Goal: Task Accomplishment & Management: Manage account settings

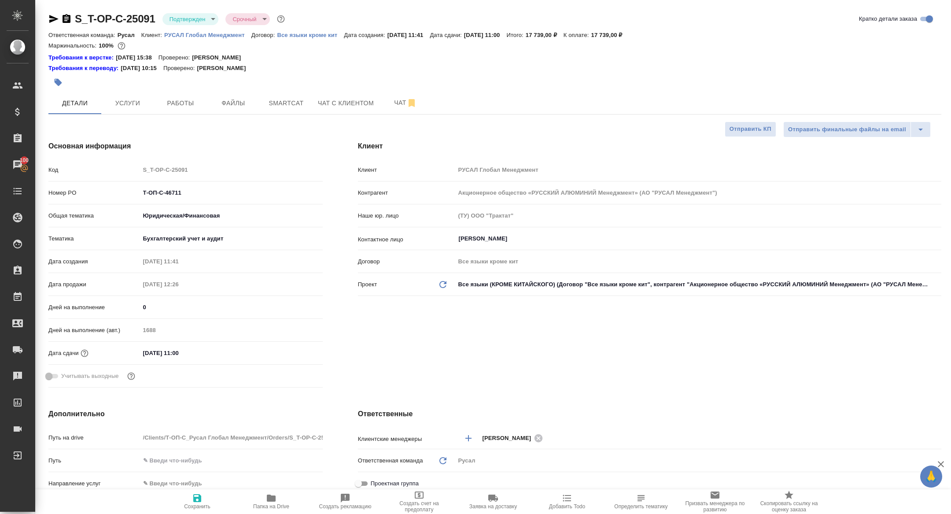
select select "RU"
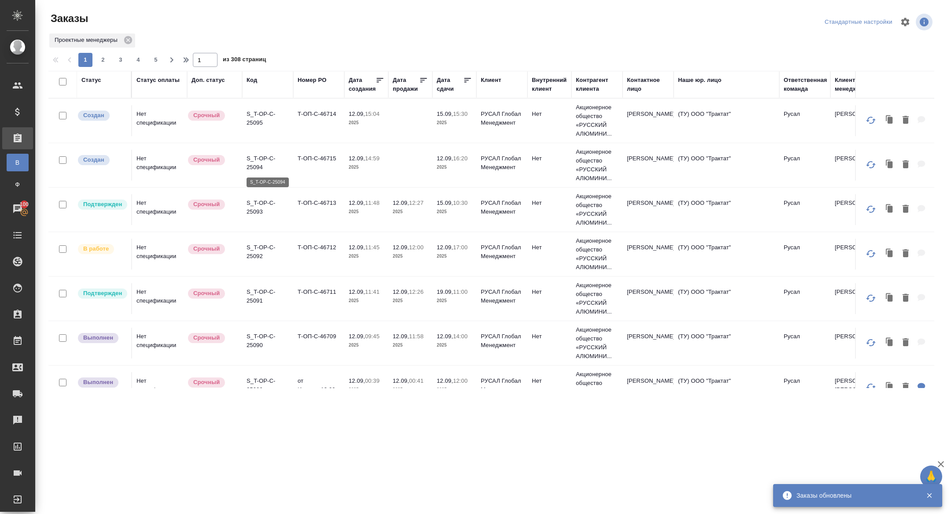
click at [258, 163] on p "S_T-OP-C-25094" at bounding box center [267, 163] width 42 height 18
click at [257, 119] on p "S_T-OP-C-25095" at bounding box center [267, 119] width 42 height 18
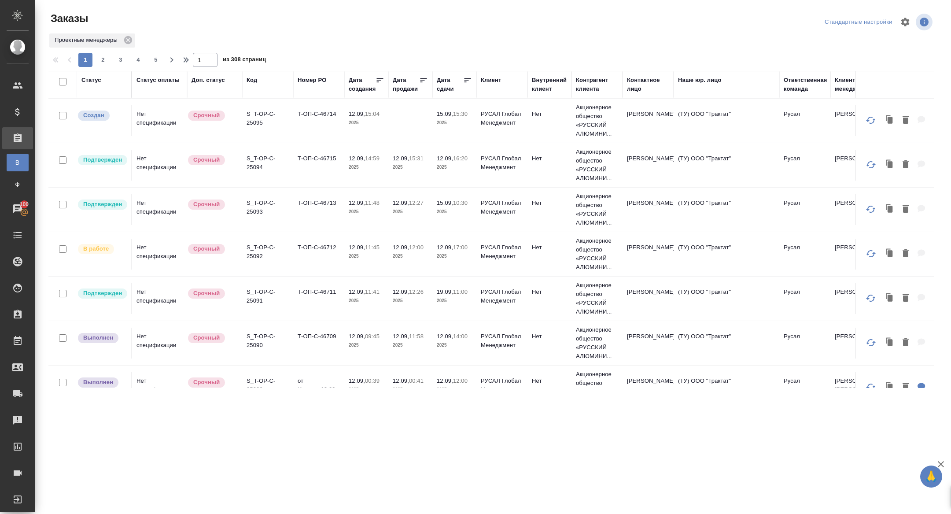
click at [447, 85] on div "Дата сдачи" at bounding box center [450, 85] width 26 height 18
select select "8"
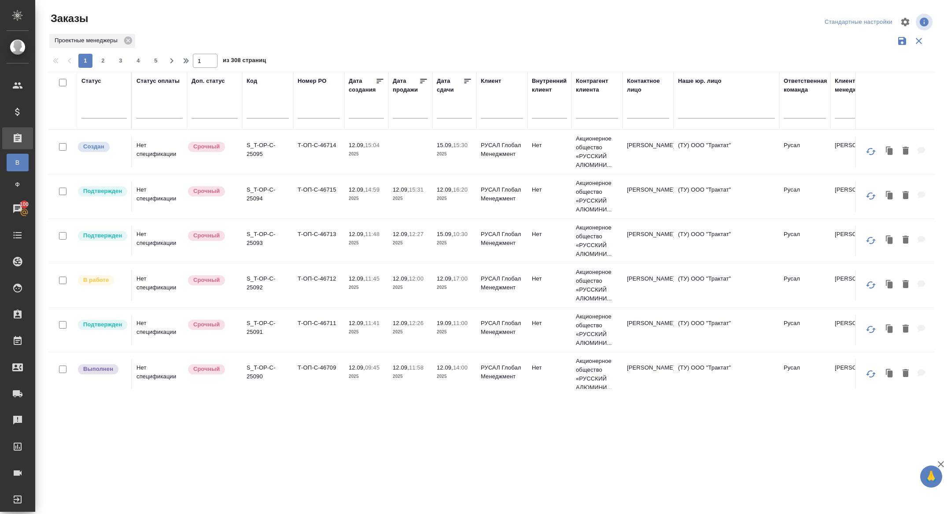
click at [448, 111] on input "text" at bounding box center [457, 111] width 30 height 12
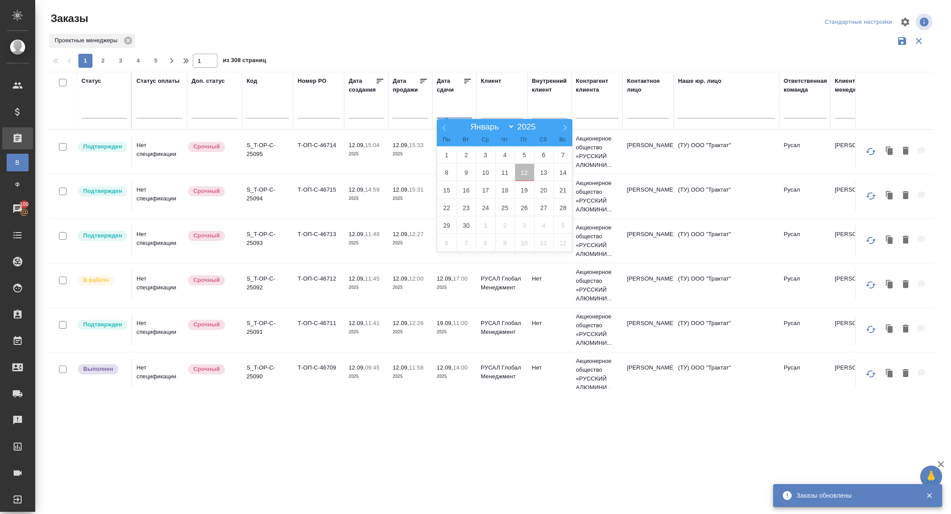
click at [526, 174] on span "12" at bounding box center [524, 172] width 19 height 17
type div "2025-09-11T21:00:00.000Z"
click at [551, 174] on span "13" at bounding box center [543, 172] width 19 height 17
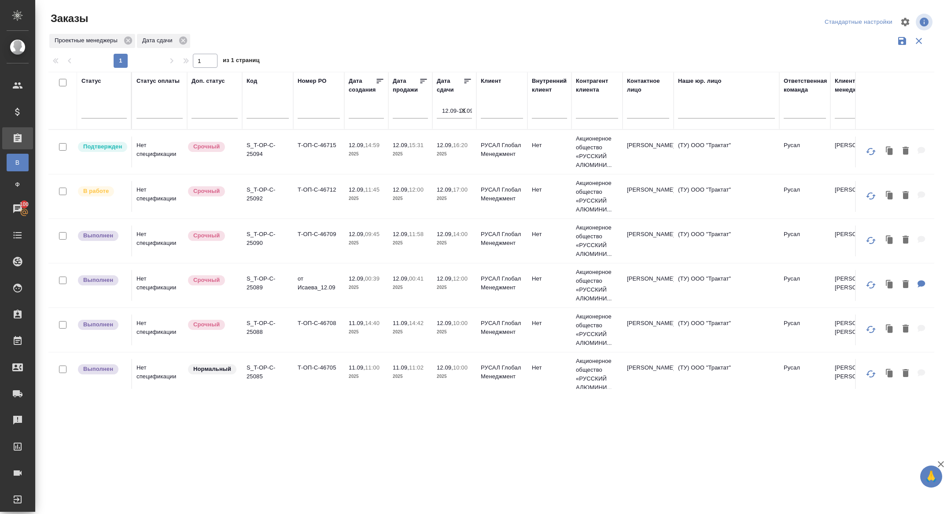
click at [469, 80] on icon at bounding box center [467, 81] width 9 height 9
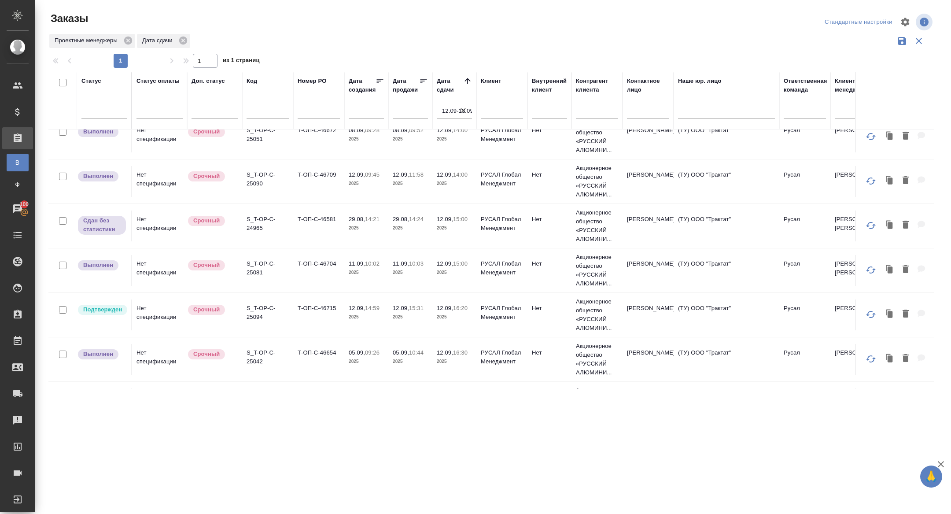
scroll to position [539, 0]
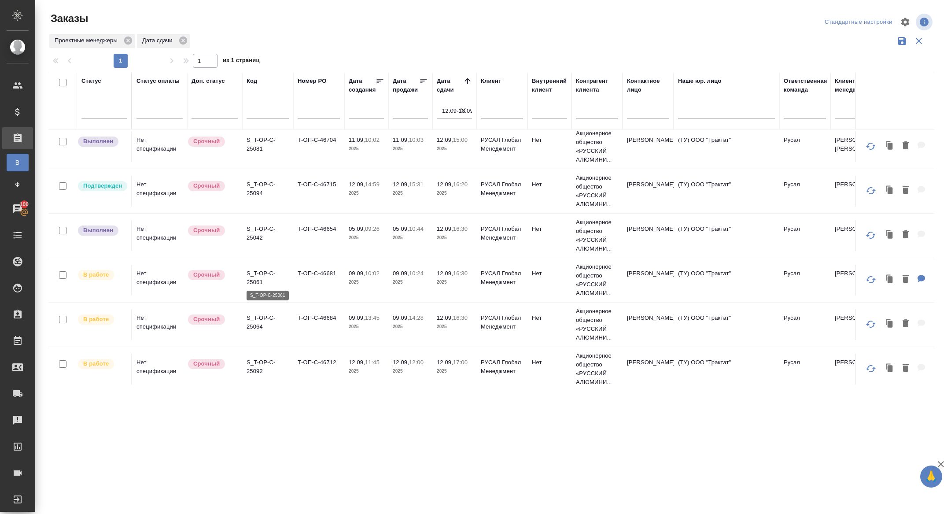
click at [258, 254] on tr "Выполнен Нет спецификации Срочный S_T-OP-C-25042 Т-ОП-С-46654 05.09, 09:26 2025…" at bounding box center [785, 235] width 1474 height 44
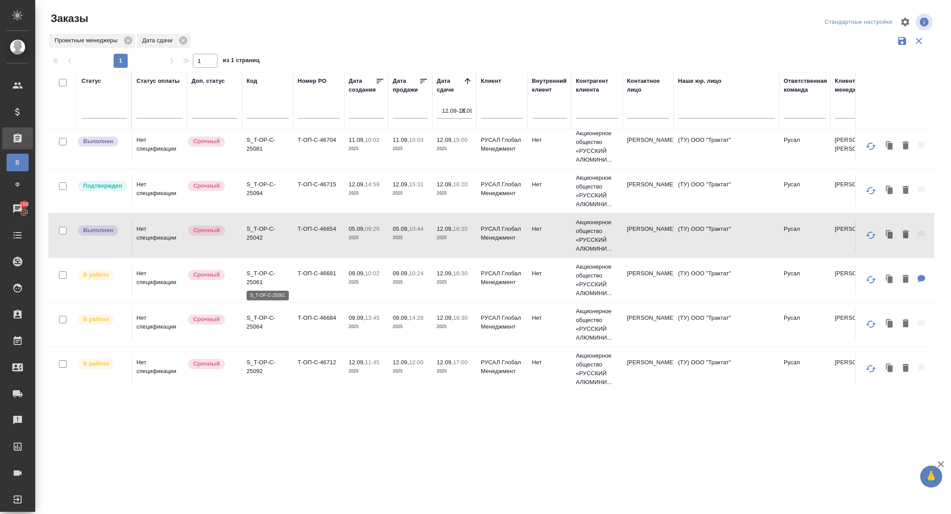
click at [254, 282] on p "S_T-OP-C-25061" at bounding box center [267, 278] width 42 height 18
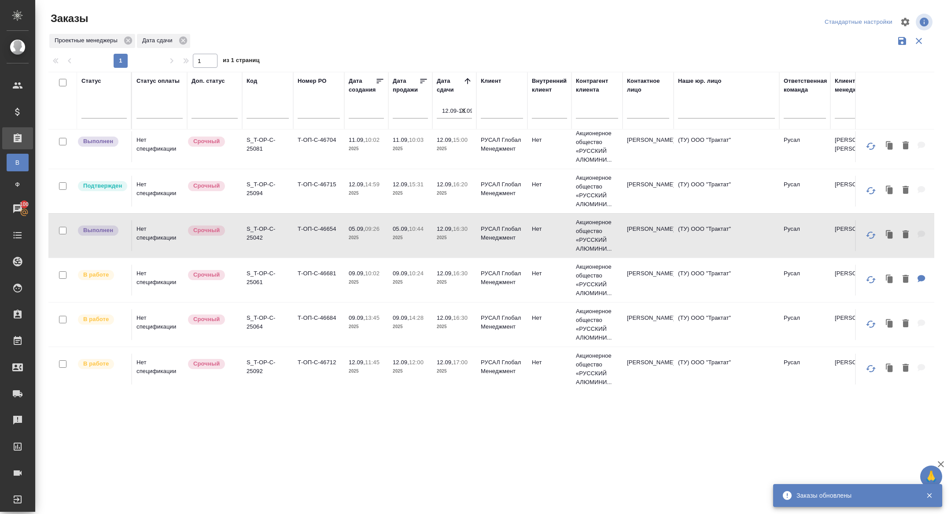
click at [258, 323] on p "S_T-OP-C-25064" at bounding box center [267, 322] width 42 height 18
click at [255, 366] on p "S_T-OP-C-25092" at bounding box center [267, 367] width 42 height 18
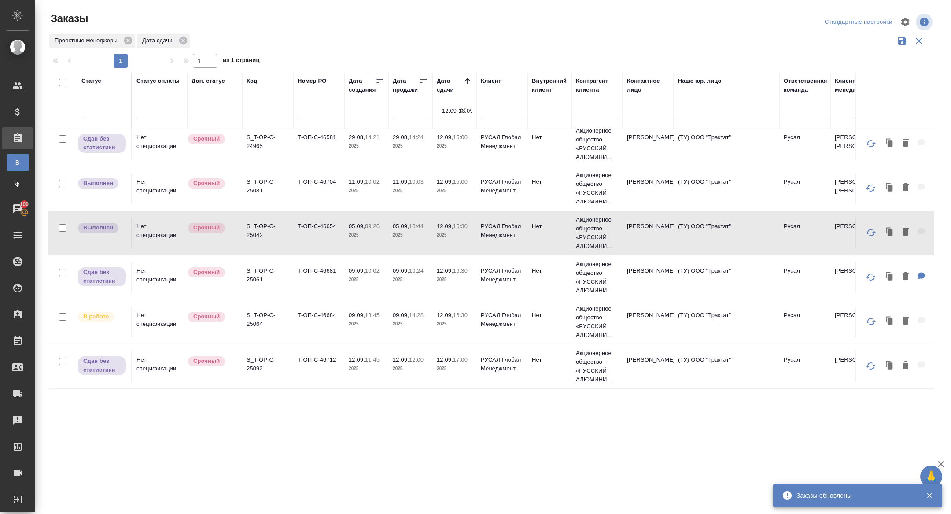
scroll to position [494, 0]
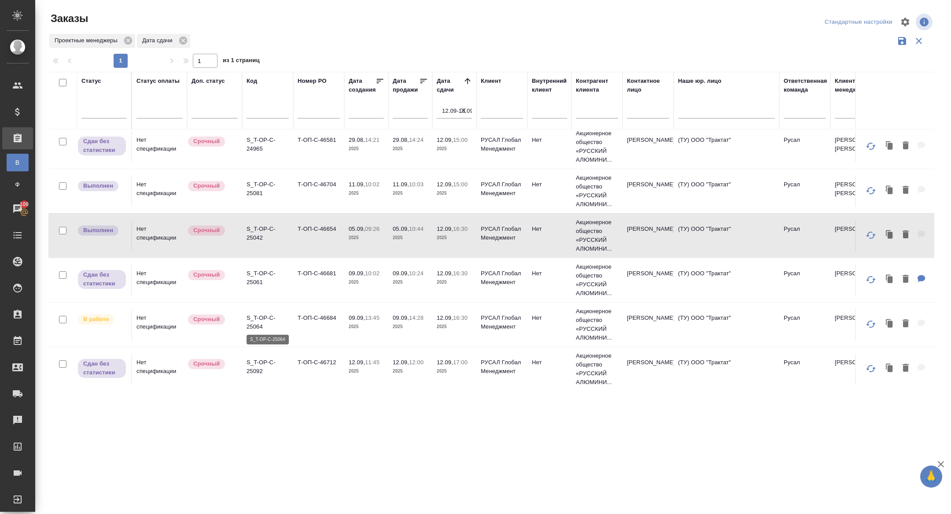
click at [257, 327] on p "S_T-OP-C-25064" at bounding box center [267, 322] width 42 height 18
click at [260, 276] on p "S_T-OP-C-25061" at bounding box center [267, 278] width 42 height 18
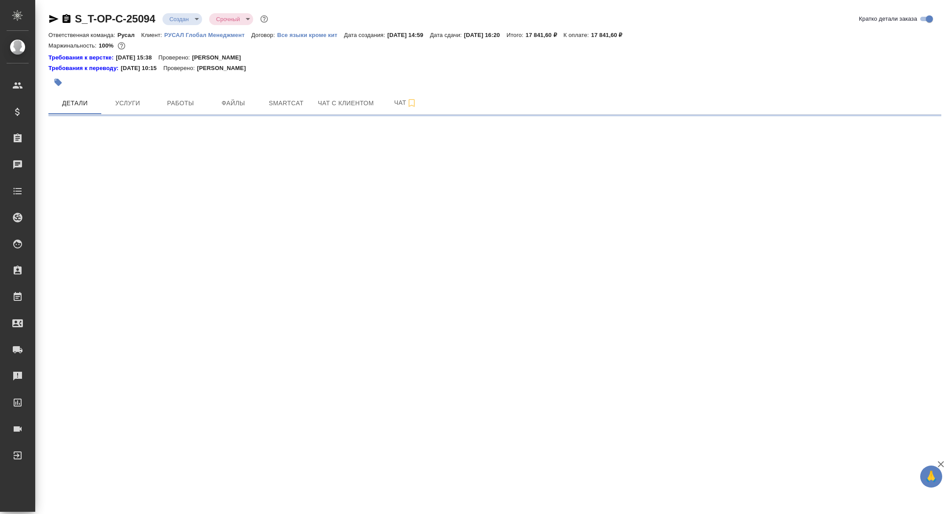
select select "RU"
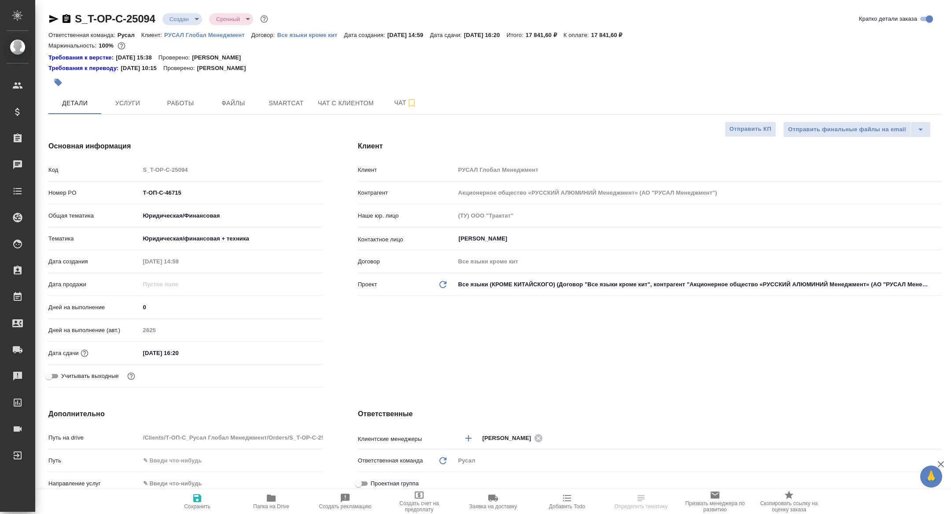
type textarea "x"
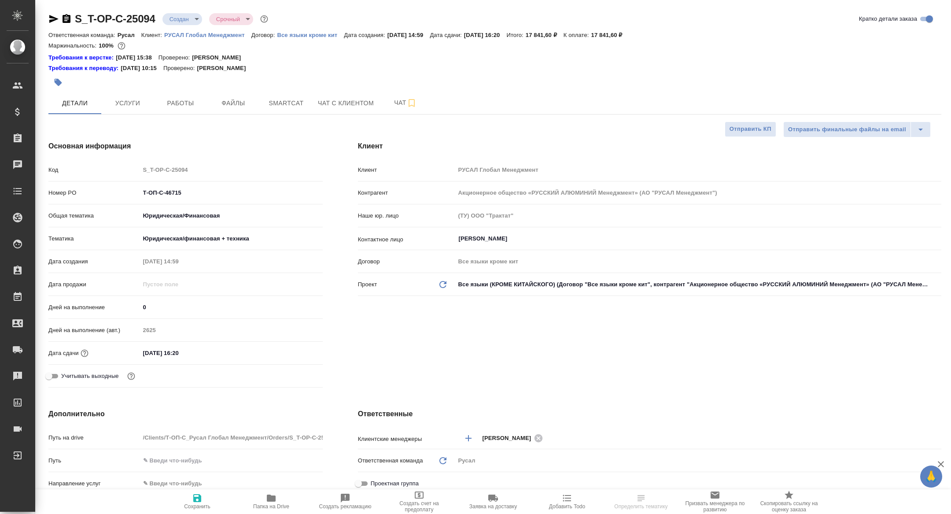
type textarea "x"
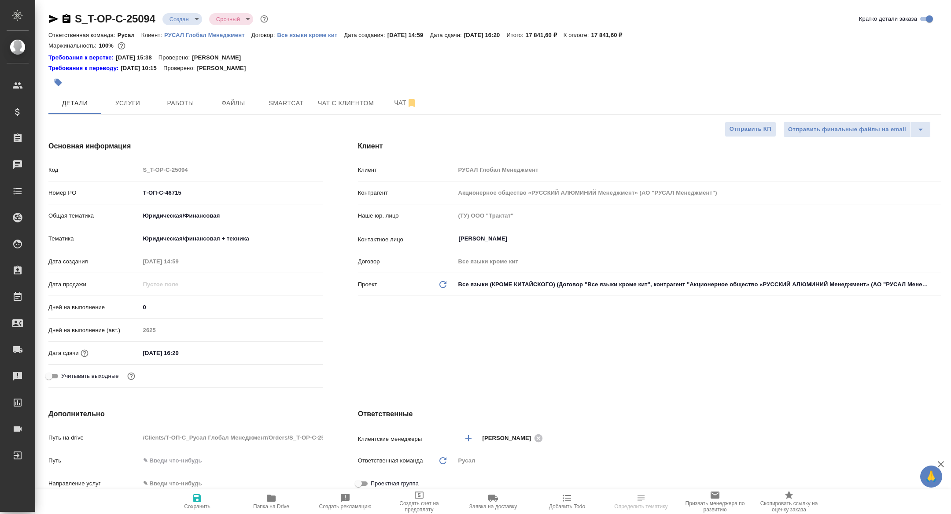
type textarea "x"
click at [261, 505] on span "Папка на Drive" at bounding box center [271, 506] width 36 height 6
type textarea "x"
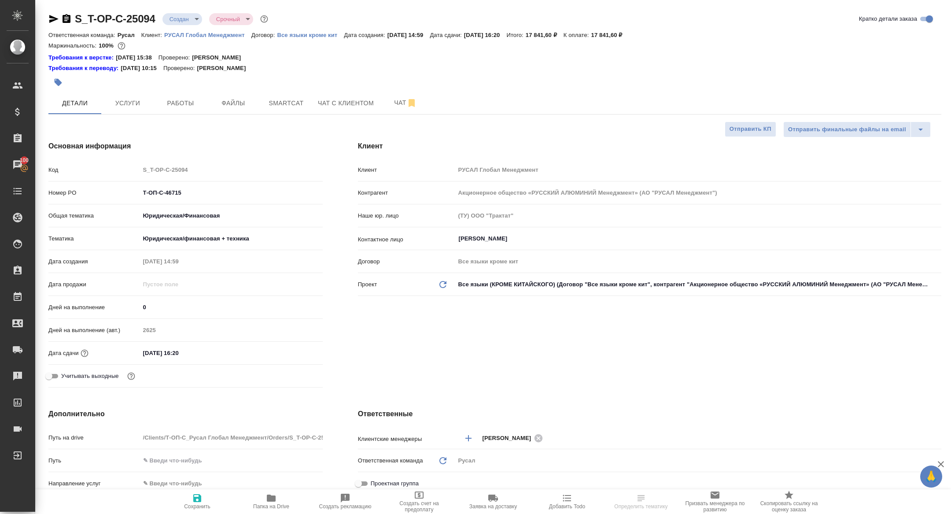
type textarea "x"
select select "RU"
type textarea "x"
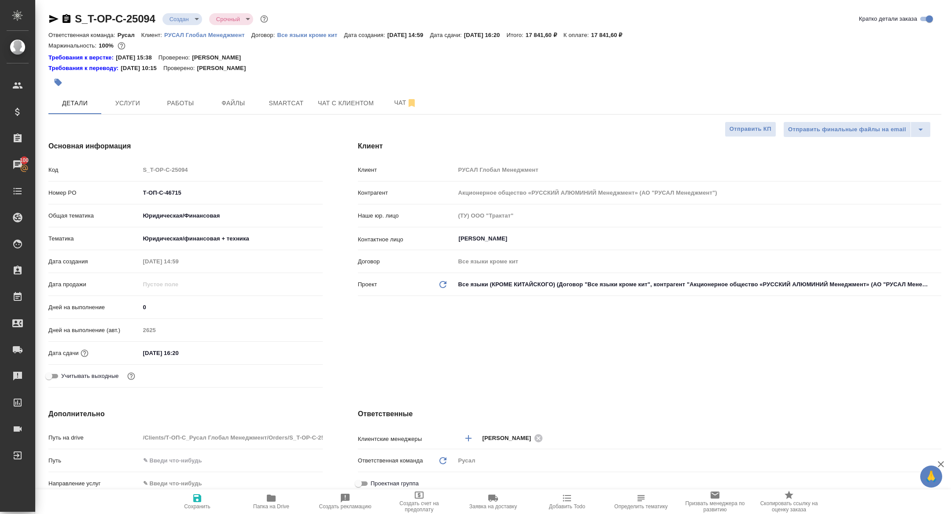
type textarea "x"
click at [173, 23] on body "🙏 .cls-1 fill:#fff; AWATERA Zhuravleva Alexandra Клиенты Спецификации Заказы 10…" at bounding box center [475, 257] width 951 height 514
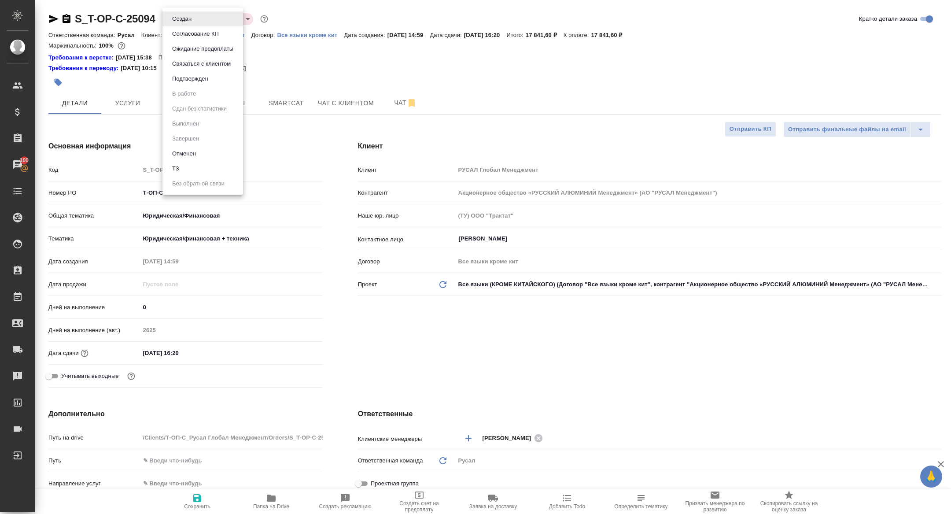
click at [199, 165] on li "ТЗ" at bounding box center [202, 168] width 81 height 15
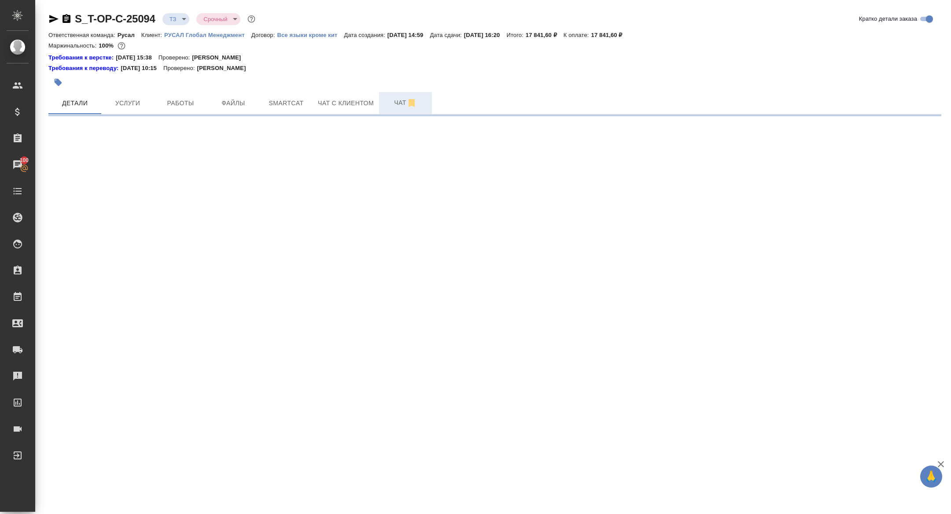
select select "RU"
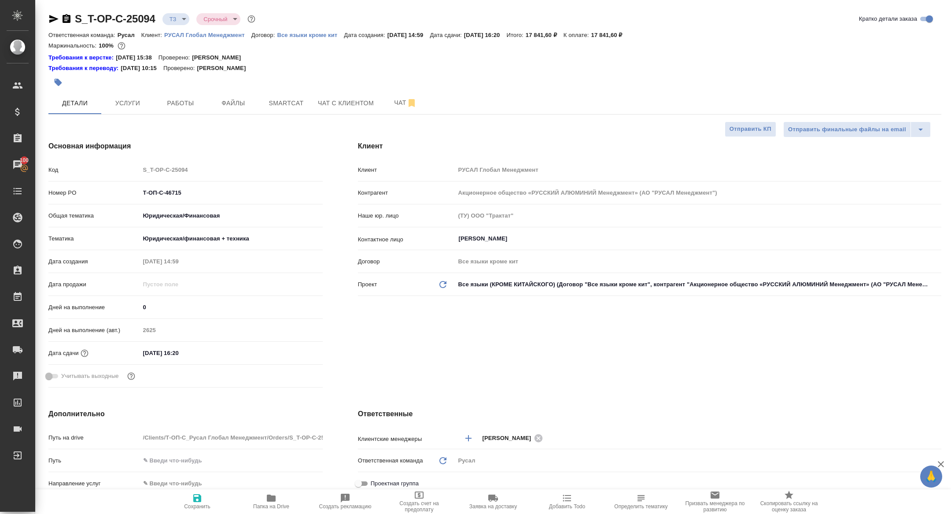
type textarea "x"
click at [396, 107] on span "Чат" at bounding box center [405, 102] width 42 height 11
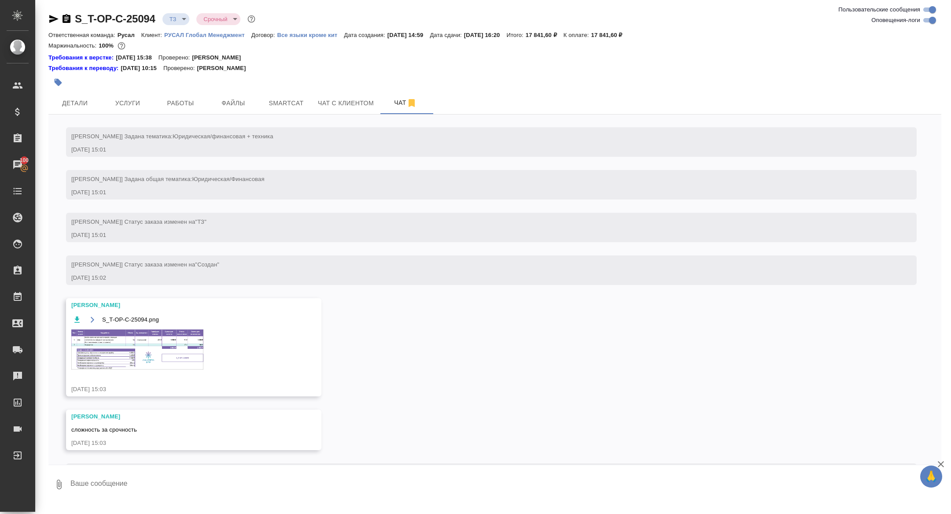
scroll to position [122, 0]
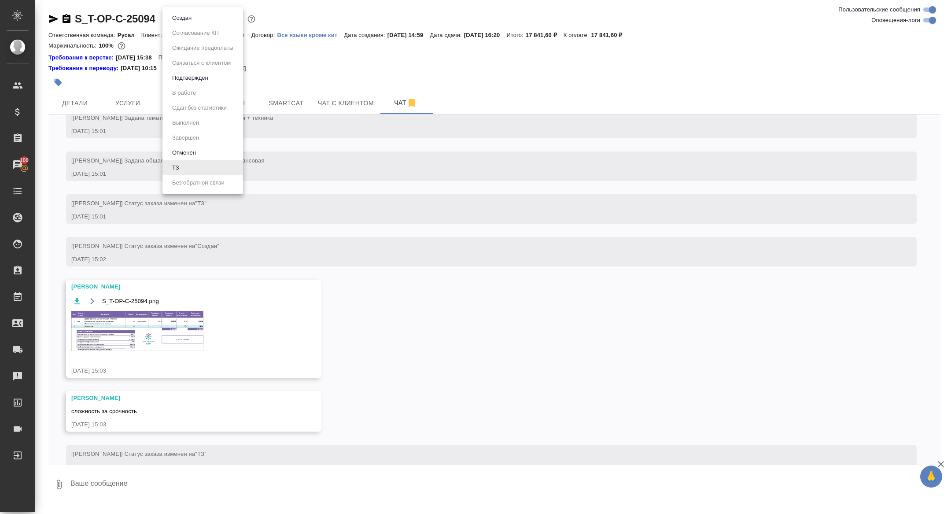
click at [177, 19] on body "🙏 .cls-1 fill:#fff; AWATERA Zhuravleva Alexandra Клиенты Спецификации Заказы 10…" at bounding box center [475, 257] width 951 height 514
click at [201, 77] on button "Подтвержден" at bounding box center [189, 78] width 41 height 10
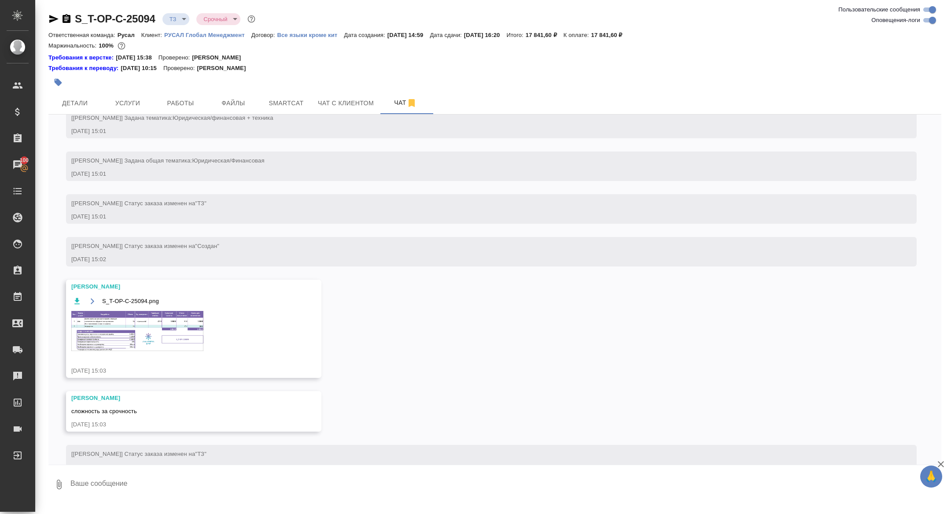
click at [179, 22] on body "🙏 .cls-1 fill:#fff; AWATERA Zhuravleva Alexandra Клиенты Спецификации Заказы 10…" at bounding box center [475, 257] width 951 height 514
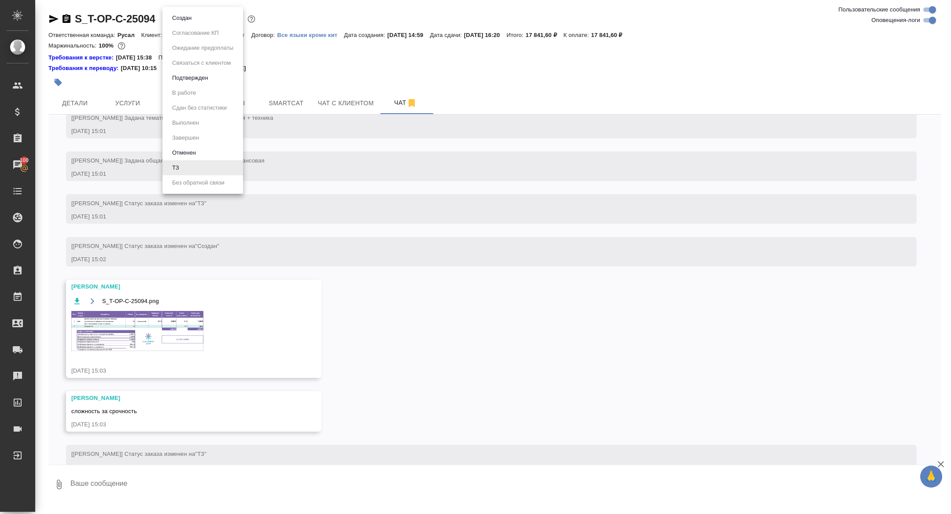
click at [198, 80] on button "Подтвержден" at bounding box center [189, 78] width 41 height 10
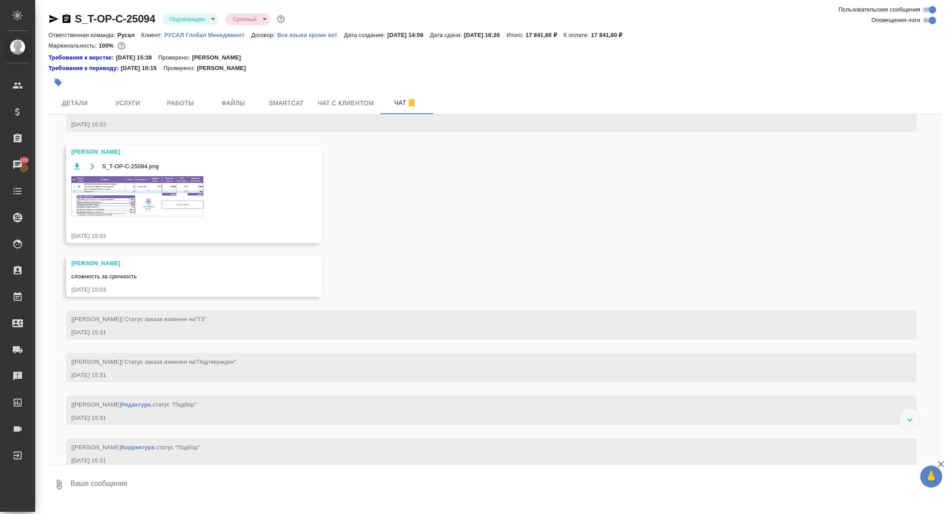
scroll to position [177, 0]
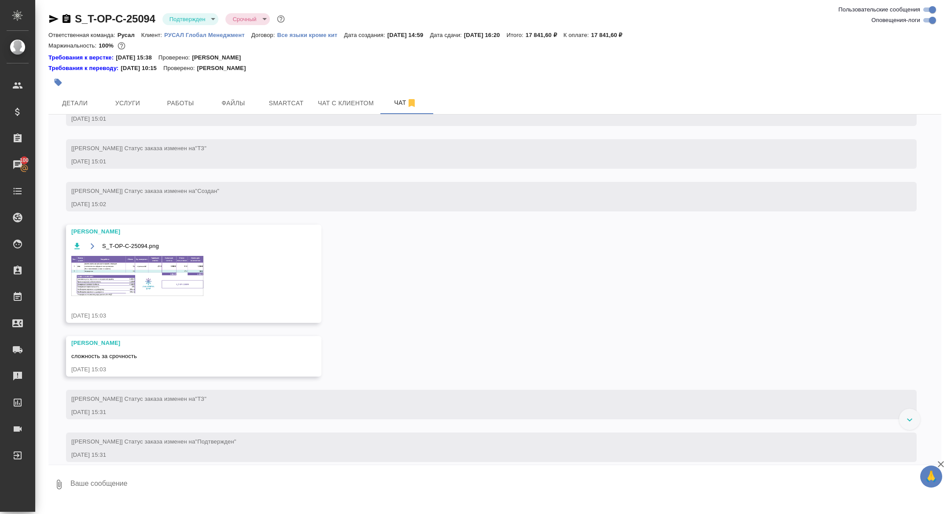
click at [152, 296] on img at bounding box center [137, 276] width 132 height 40
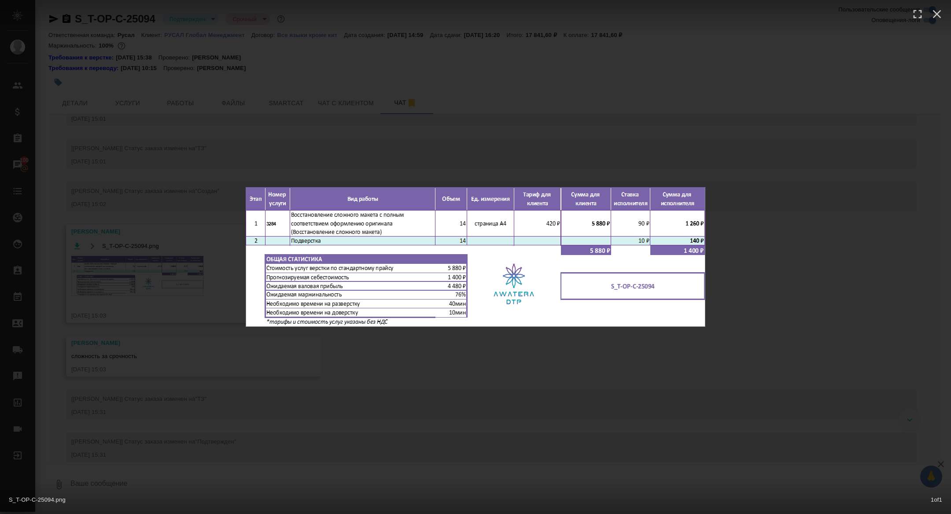
click at [152, 305] on div "S_T-OP-C-25094.png 1 of 1" at bounding box center [475, 257] width 951 height 514
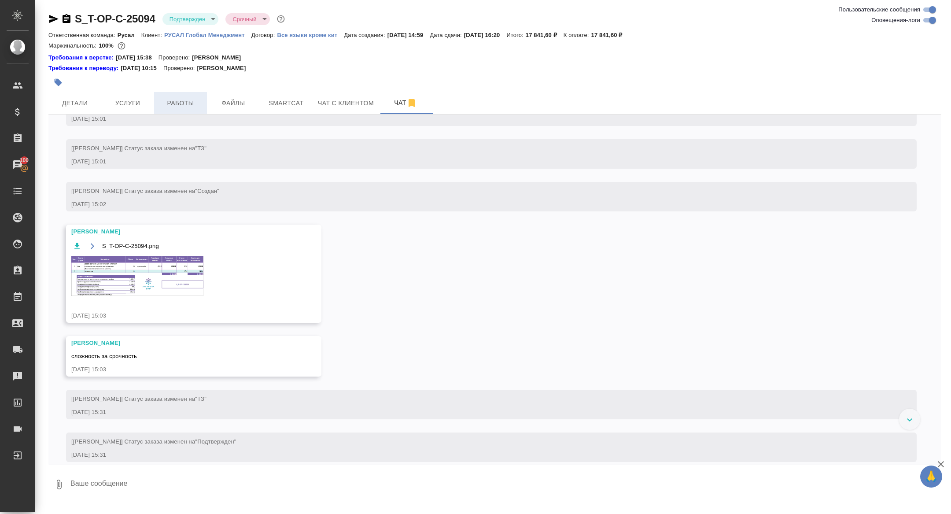
click at [183, 103] on span "Работы" at bounding box center [180, 103] width 42 height 11
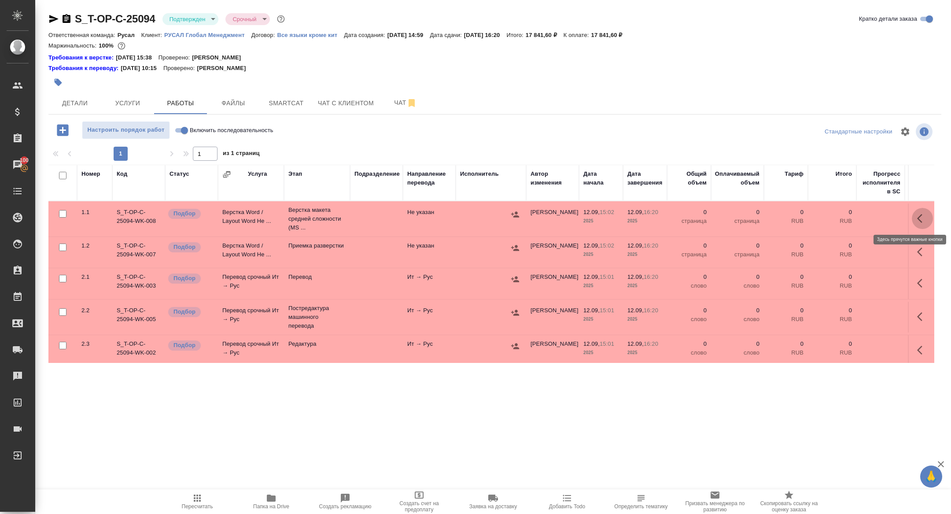
click at [922, 218] on icon "button" at bounding box center [922, 218] width 11 height 11
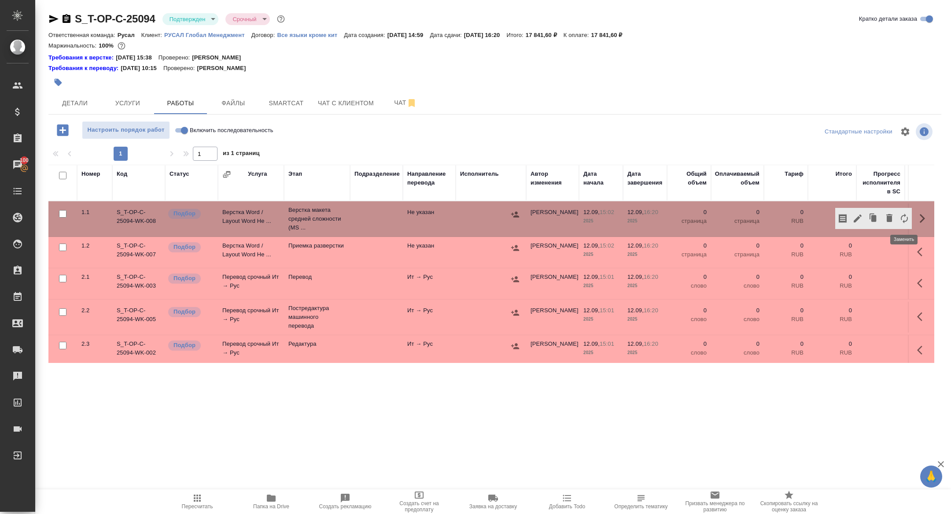
click at [907, 217] on icon "button" at bounding box center [904, 218] width 11 height 11
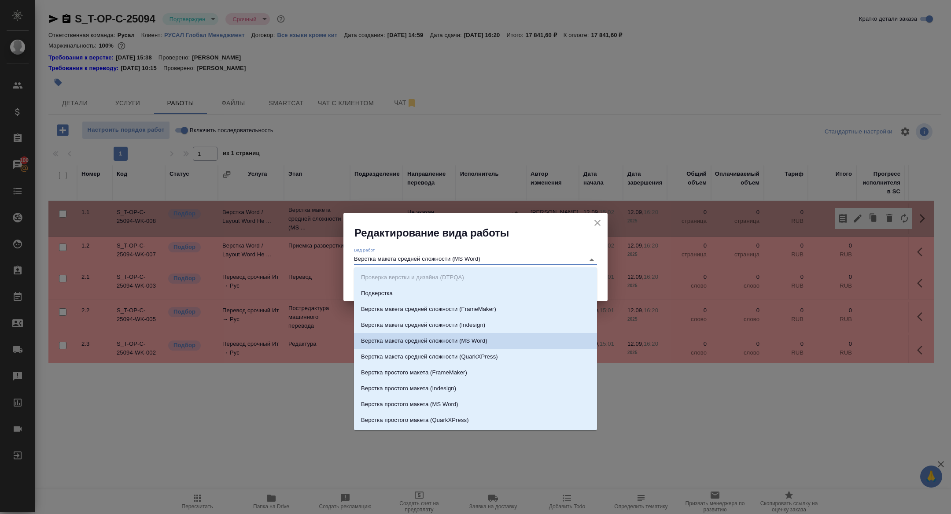
click at [459, 259] on input "Верстка макета средней сложности (MS Word)" at bounding box center [467, 259] width 226 height 11
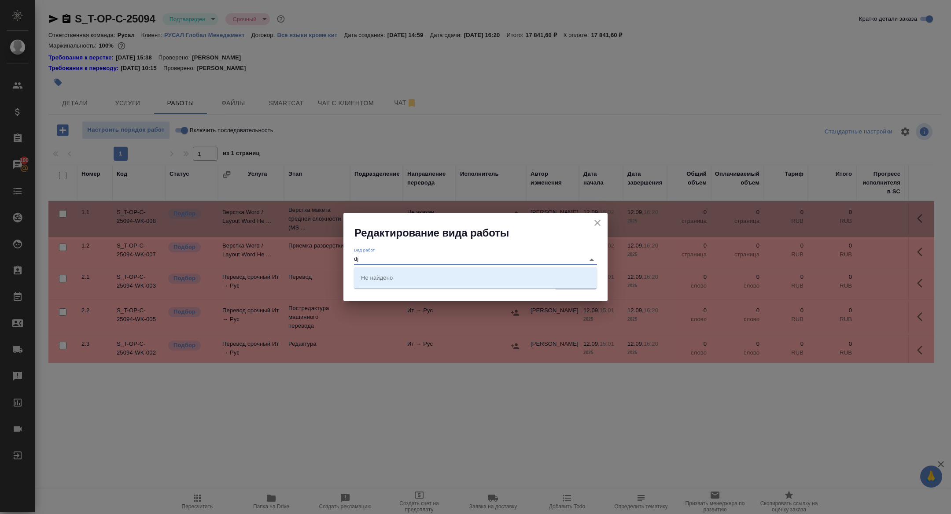
type input "d"
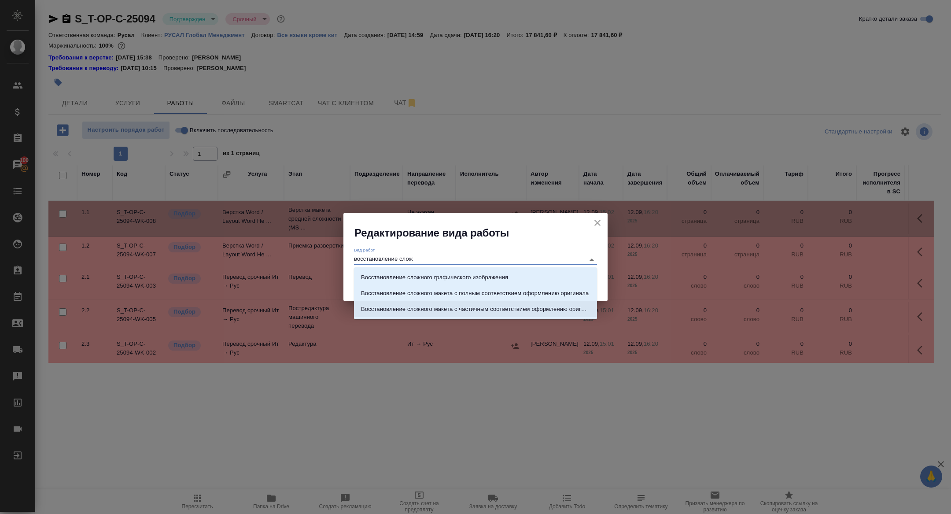
click at [488, 306] on p "Восстановление сложного макета с частичным соответствием оформлению оригинала" at bounding box center [475, 309] width 229 height 9
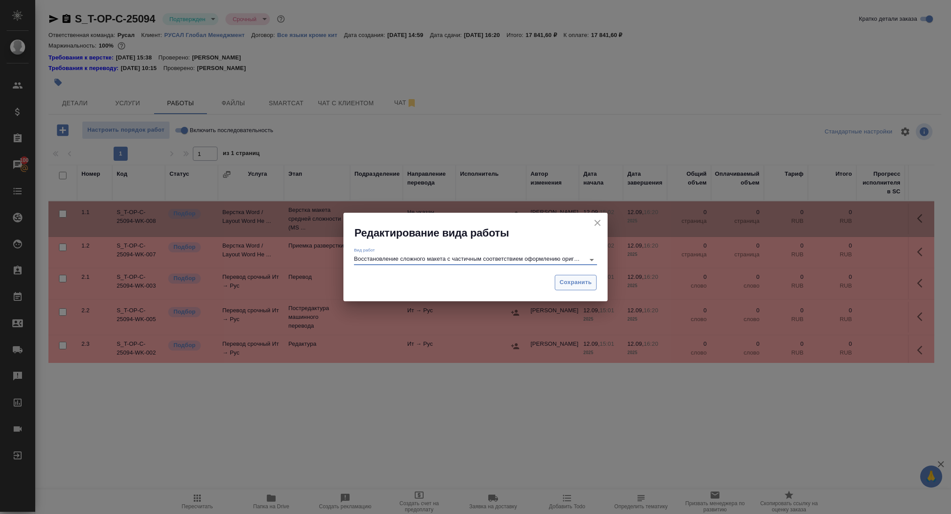
type input "Восстановление сложного макета с частичным соответствием оформлению оригинала"
click at [581, 289] on button "Сохранить" at bounding box center [576, 282] width 42 height 15
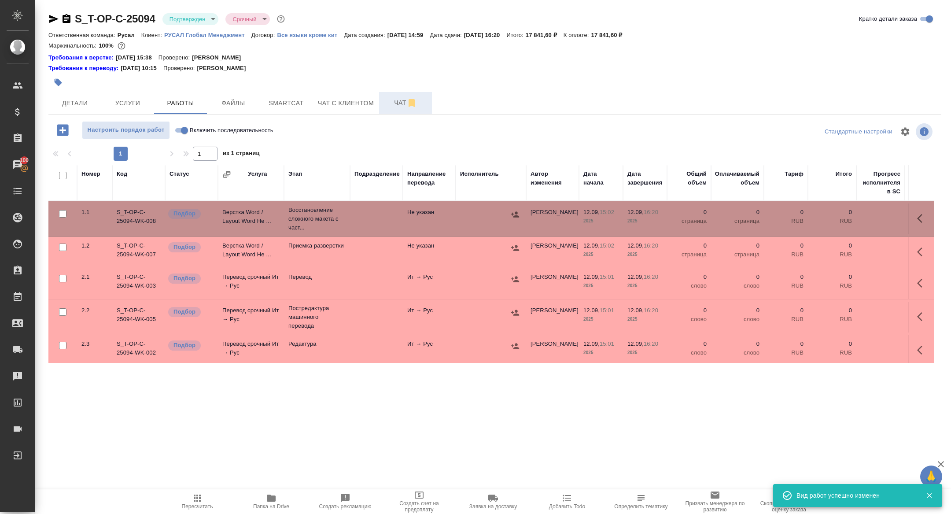
click at [392, 97] on span "Чат" at bounding box center [405, 102] width 42 height 11
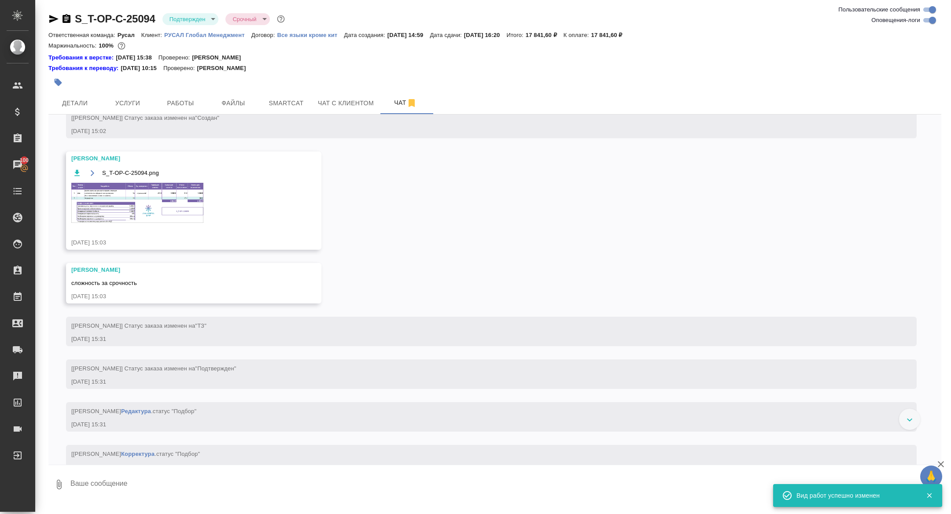
scroll to position [181, 0]
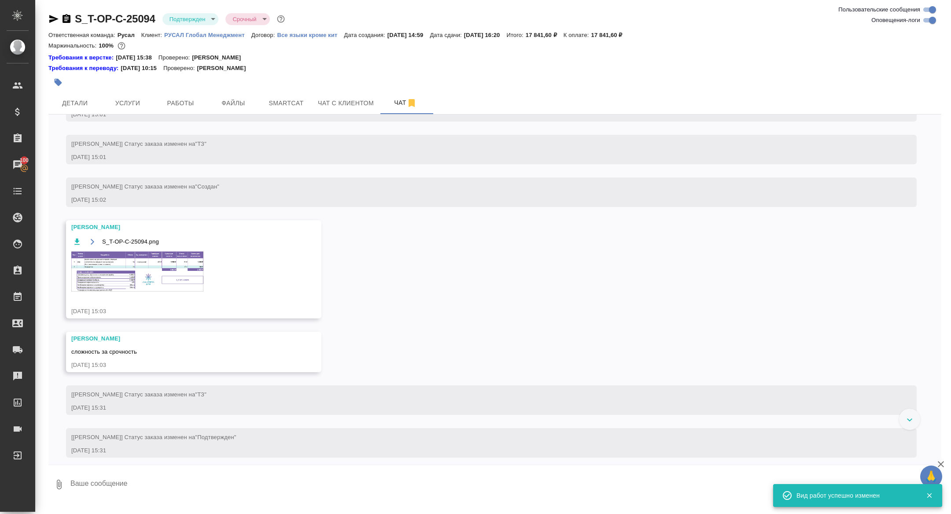
click at [170, 277] on img at bounding box center [137, 271] width 132 height 40
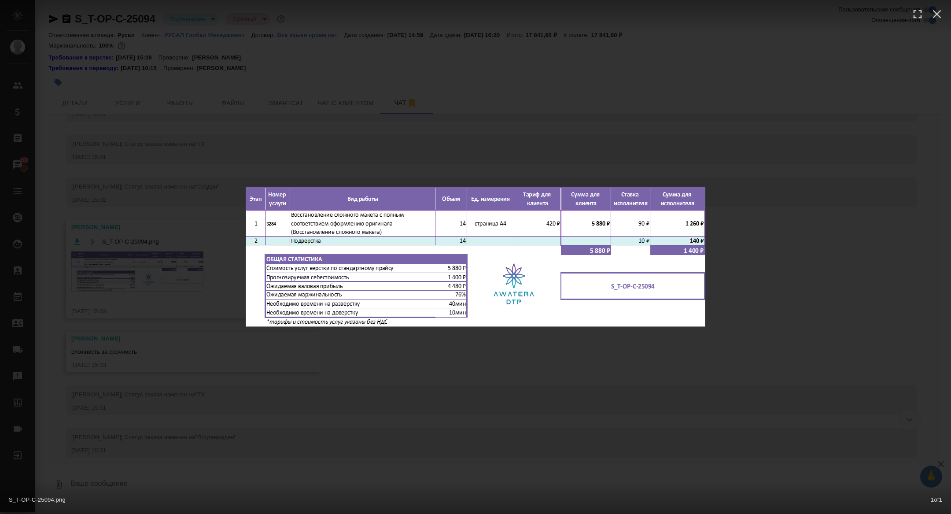
click at [151, 270] on div "S_T-OP-C-25094.png 1 of 1" at bounding box center [475, 257] width 951 height 514
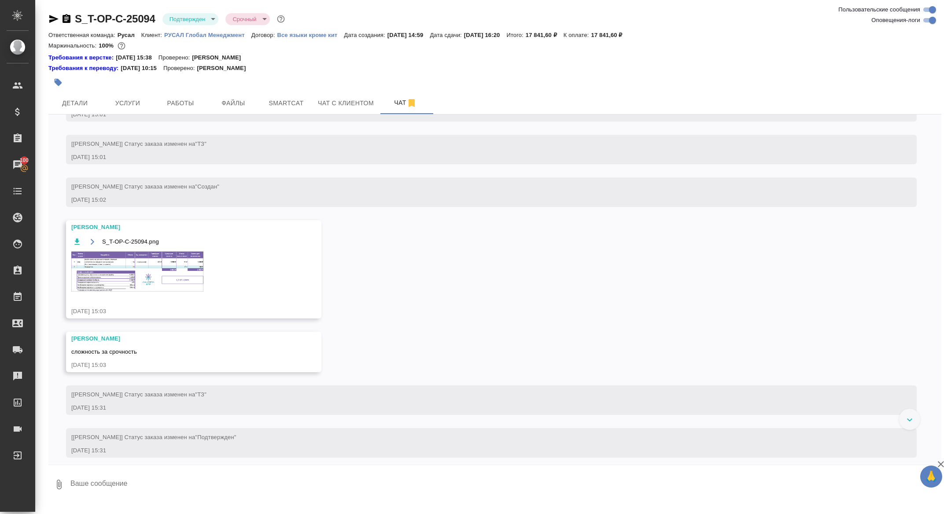
click at [183, 97] on button "Работы" at bounding box center [180, 103] width 53 height 22
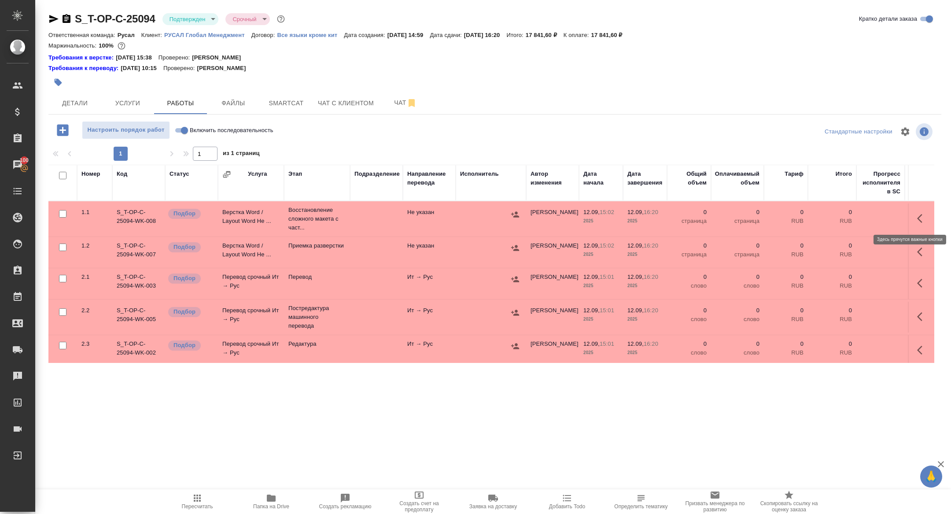
click at [923, 222] on icon "button" at bounding box center [922, 218] width 11 height 11
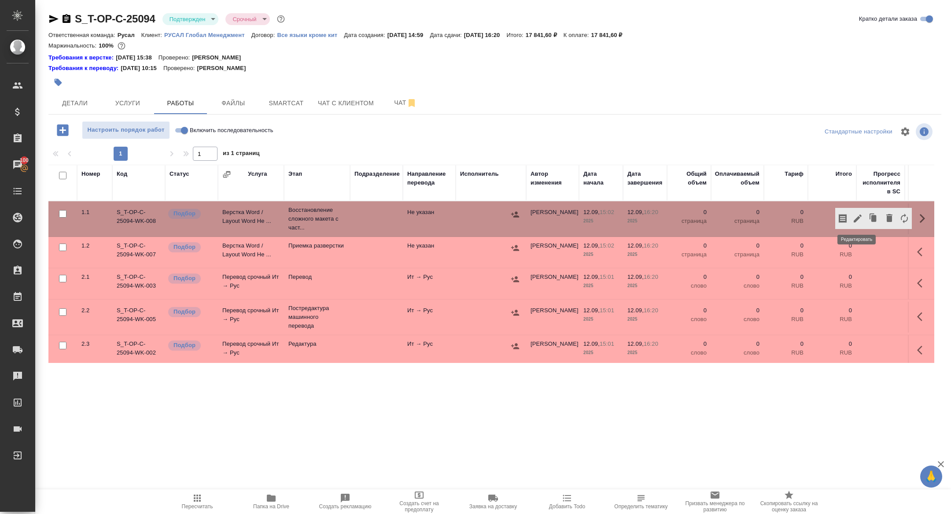
click at [857, 219] on icon "button" at bounding box center [857, 218] width 8 height 8
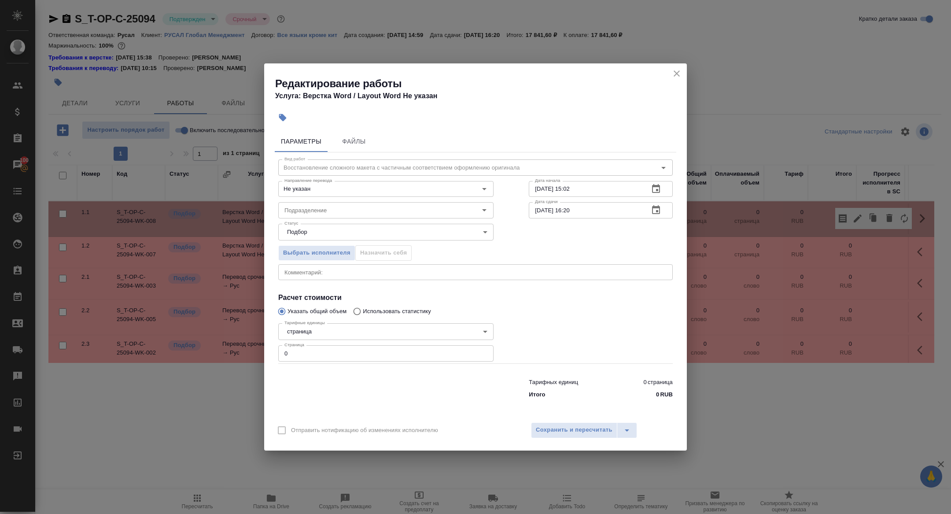
drag, startPoint x: 301, startPoint y: 356, endPoint x: 214, endPoint y: 340, distance: 88.1
click at [215, 341] on div "Редактирование работы Услуга: Верстка Word / Layout Word Не указан Параметры Фа…" at bounding box center [475, 257] width 951 height 514
type input "14"
click at [327, 206] on input "Подразделение" at bounding box center [371, 210] width 180 height 11
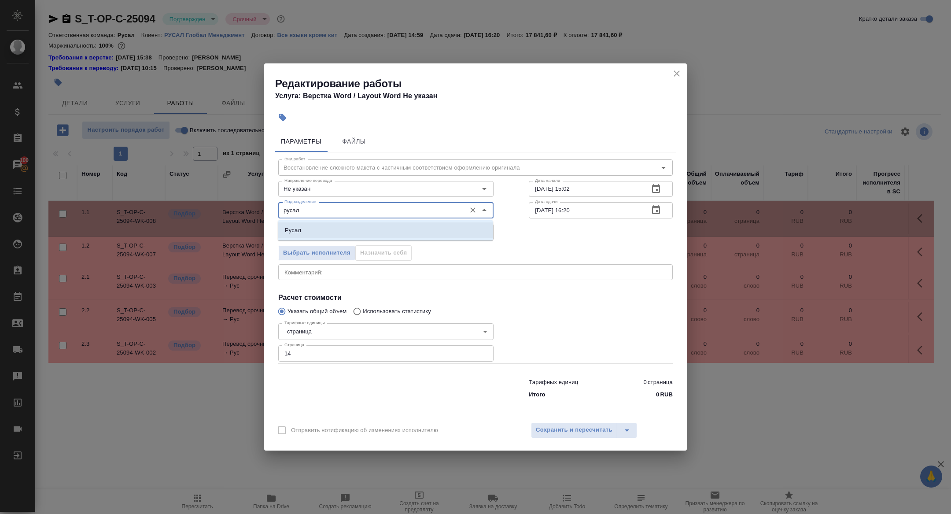
click at [385, 228] on li "Русал" at bounding box center [385, 230] width 215 height 16
type input "Русал"
click at [581, 434] on span "Сохранить и пересчитать" at bounding box center [574, 430] width 77 height 10
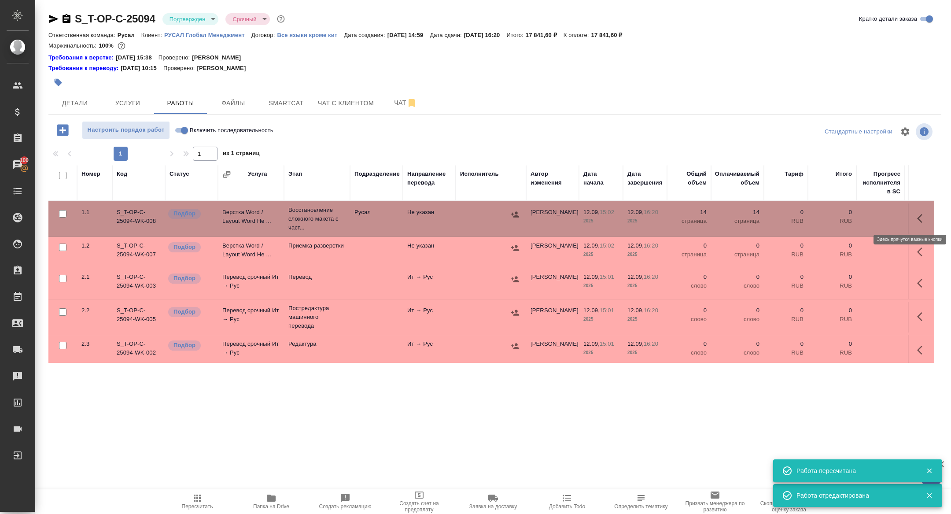
click at [919, 219] on icon "button" at bounding box center [922, 218] width 11 height 11
click at [904, 219] on icon "button" at bounding box center [904, 218] width 11 height 11
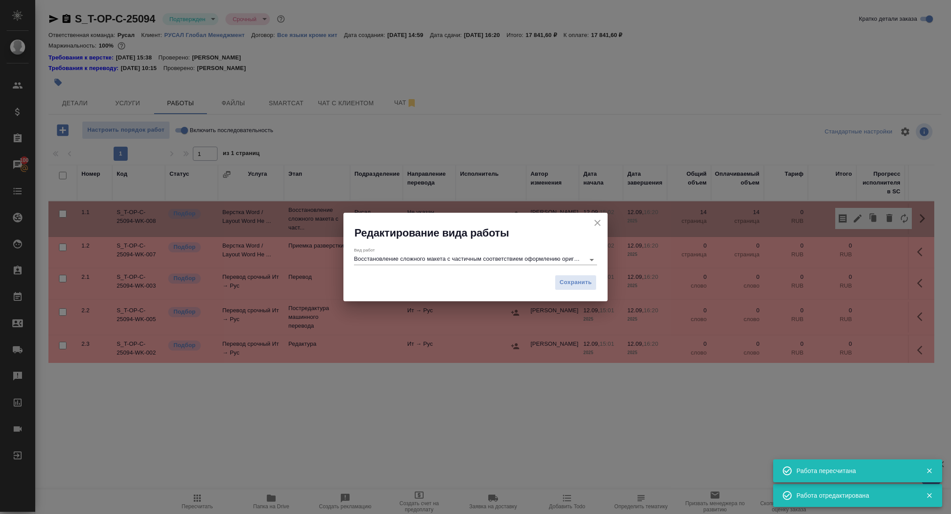
click at [464, 257] on input "Восстановление сложного макета с частичным соответствием оформлению оригинала" at bounding box center [467, 259] width 226 height 11
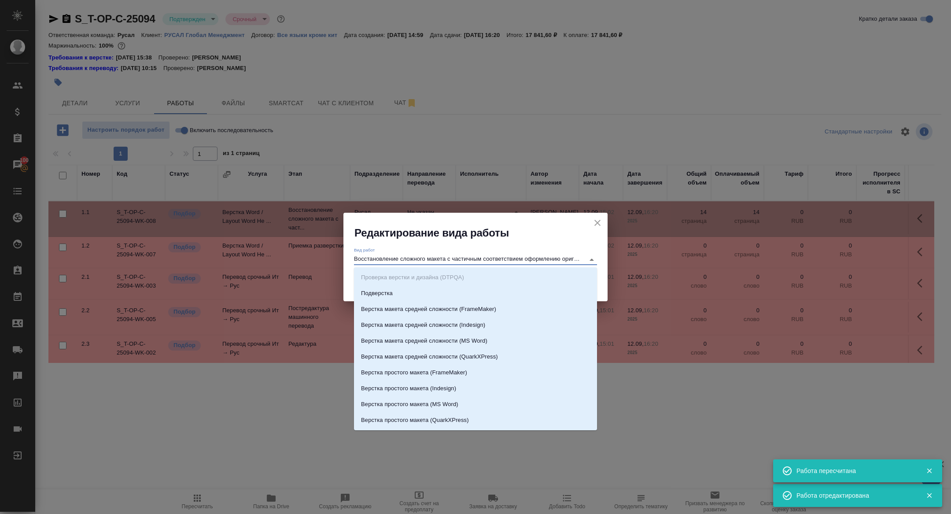
click at [456, 257] on input "Восстановление сложного макета с частичным соответствием оформлению оригинала" at bounding box center [467, 259] width 226 height 11
drag, startPoint x: 456, startPoint y: 260, endPoint x: 742, endPoint y: 316, distance: 291.9
click at [742, 316] on div "Редактирование вида работы Вид работ Восстановление сложного макета с частичным…" at bounding box center [475, 257] width 951 height 514
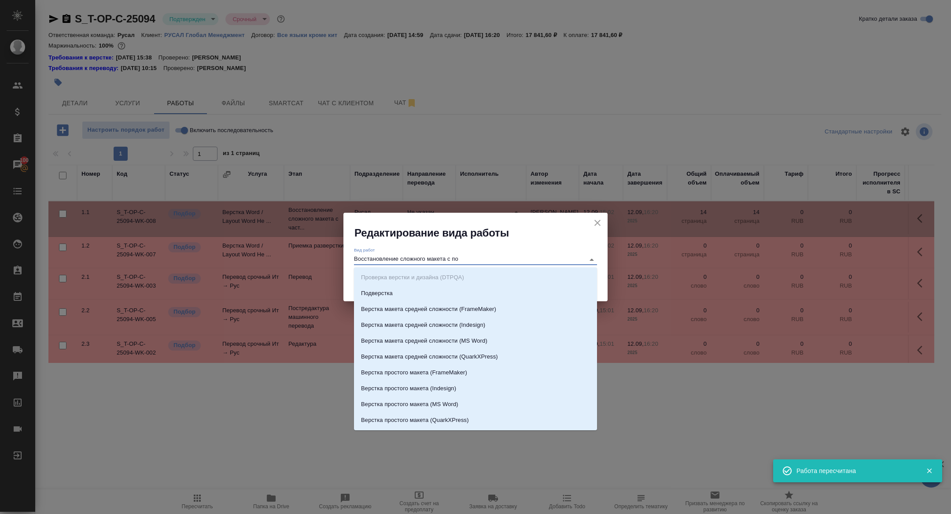
scroll to position [0, 0]
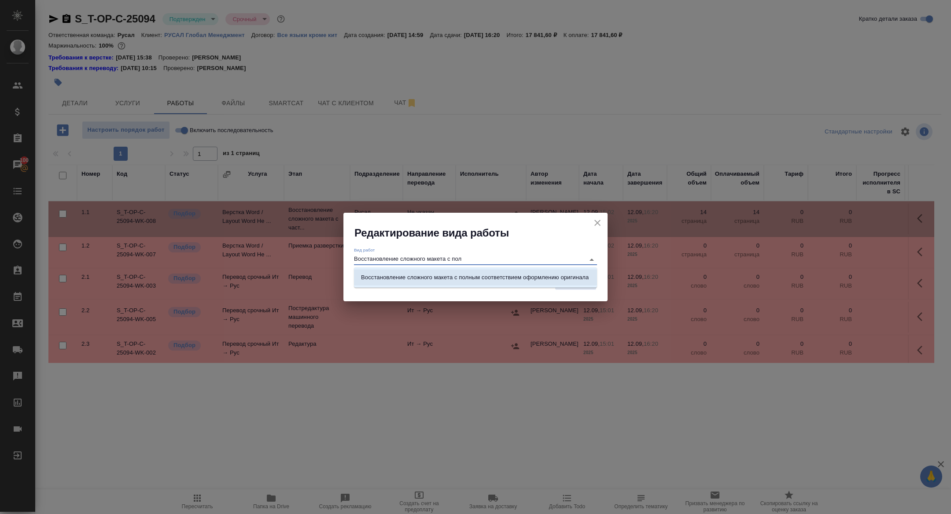
click at [577, 276] on p "Восстановление сложного макета с полным соответствием оформлению оригинала" at bounding box center [475, 277] width 228 height 9
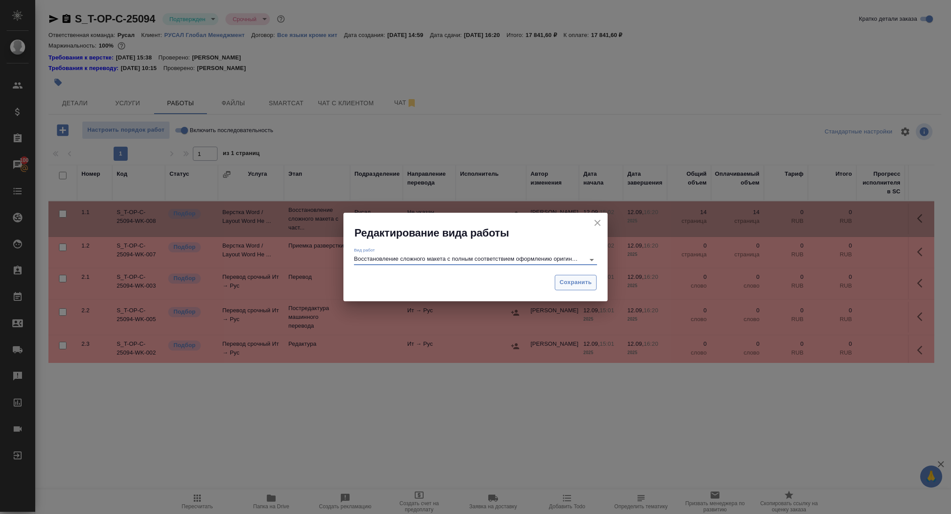
type input "Восстановление сложного макета с полным соответствием оформлению оригинала"
click at [580, 276] on button "Сохранить" at bounding box center [576, 282] width 42 height 15
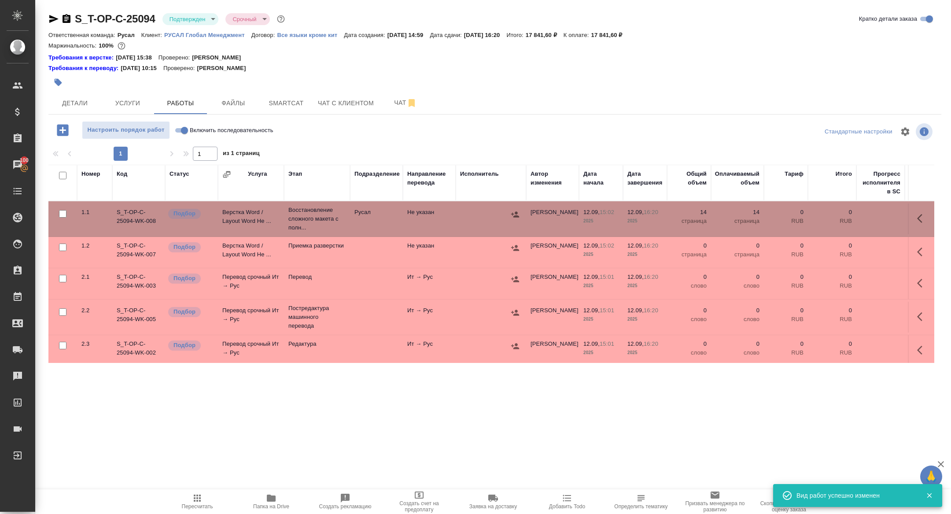
click at [184, 129] on input "Включить последовательность" at bounding box center [185, 130] width 32 height 11
checkbox input "true"
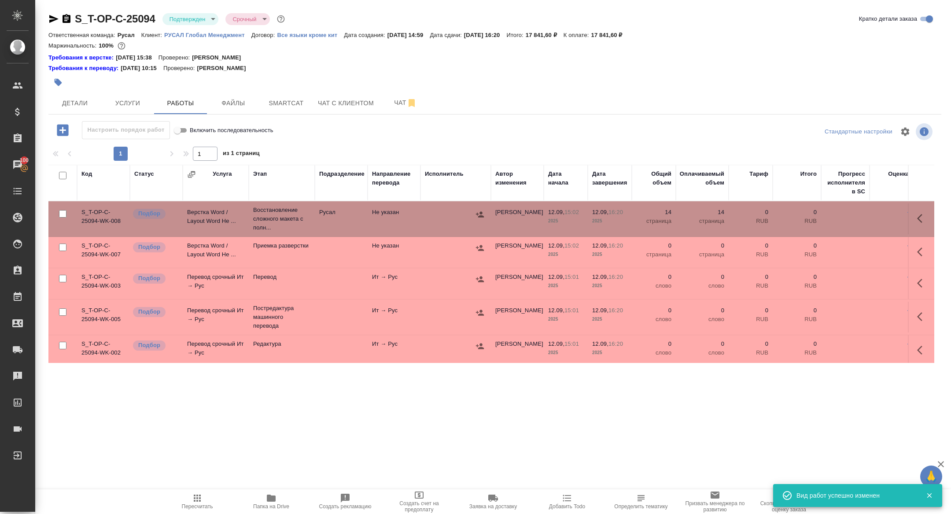
click at [211, 215] on td "Верстка Word / Layout Word Не ..." at bounding box center [216, 218] width 66 height 31
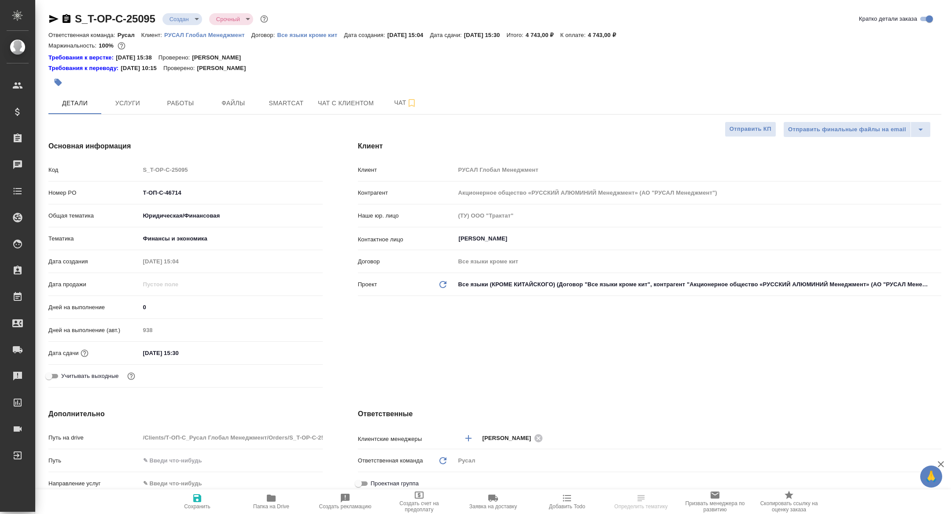
select select "RU"
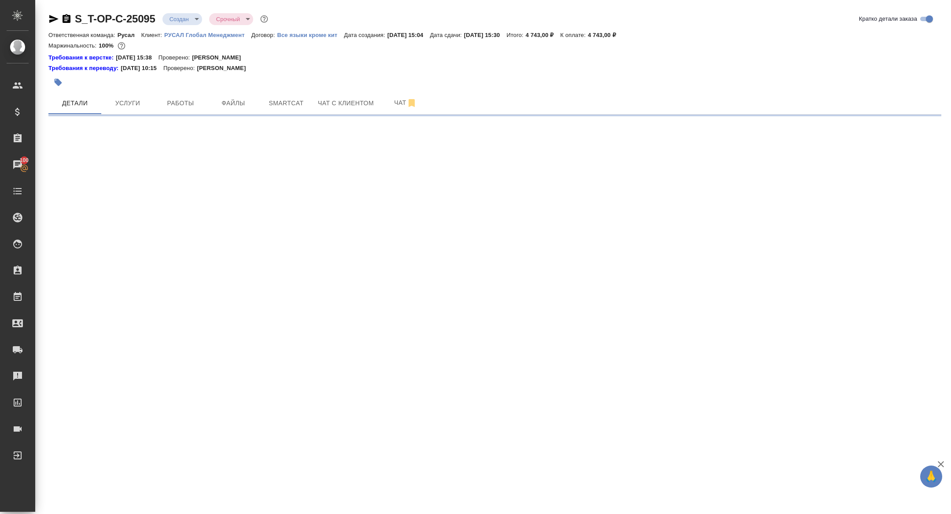
select select "RU"
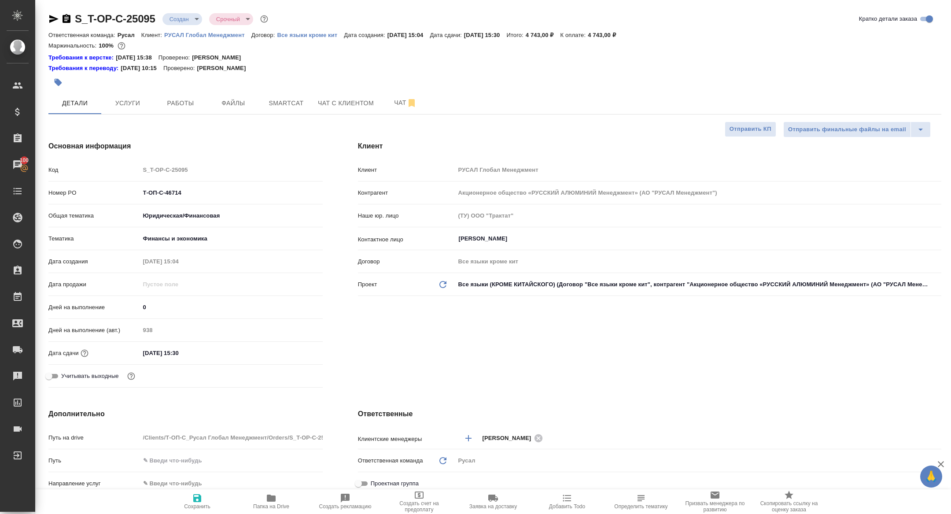
type textarea "x"
click at [397, 111] on button "Чат" at bounding box center [405, 103] width 53 height 22
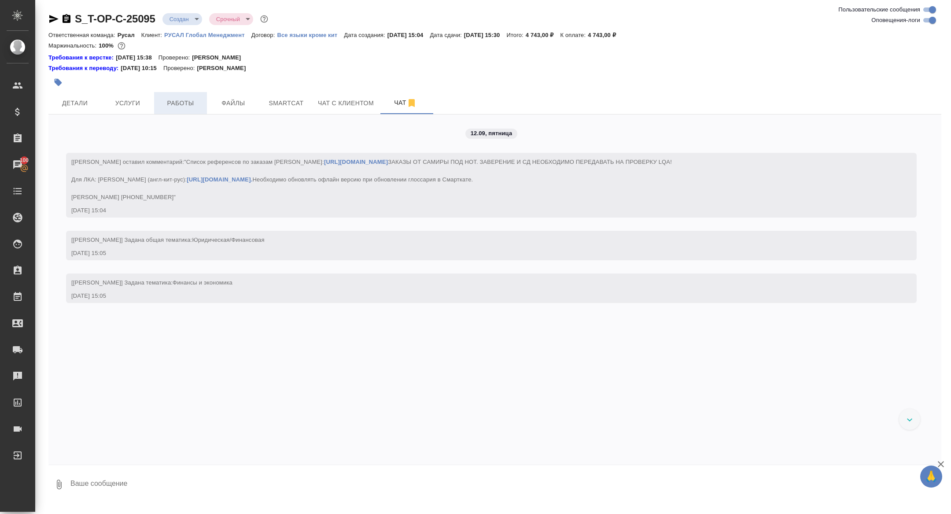
click at [179, 96] on button "Работы" at bounding box center [180, 103] width 53 height 22
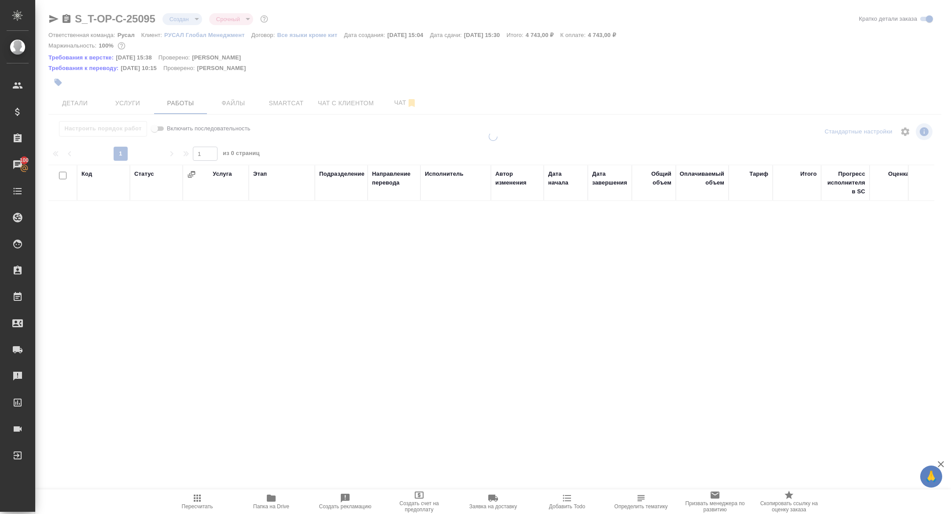
click at [91, 98] on div at bounding box center [492, 192] width 915 height 385
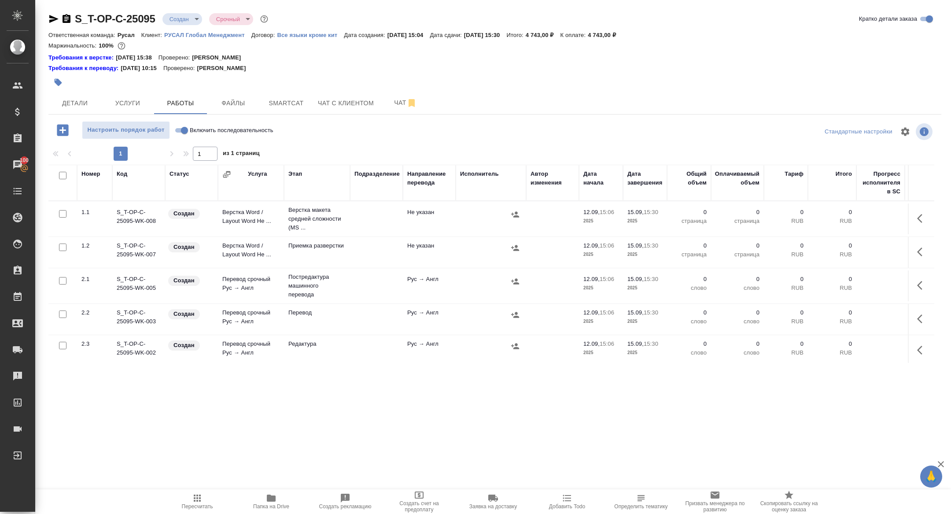
click at [277, 500] on span "Папка на Drive" at bounding box center [270, 501] width 63 height 17
click at [177, 11] on div "S_T-OP-C-25095 Создан new Срочный urgent Кратко детали заказа Ответственная ком…" at bounding box center [495, 192] width 902 height 385
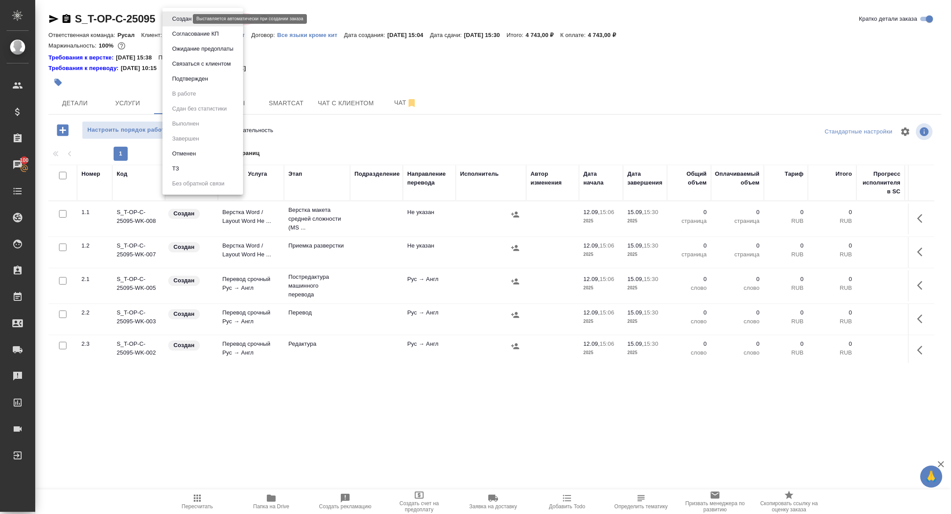
click at [180, 19] on body "🙏 .cls-1 fill:#fff; AWATERA Zhuravleva Alexandra Клиенты Спецификации Заказы 10…" at bounding box center [475, 257] width 951 height 514
click at [195, 81] on button "Подтвержден" at bounding box center [189, 79] width 41 height 10
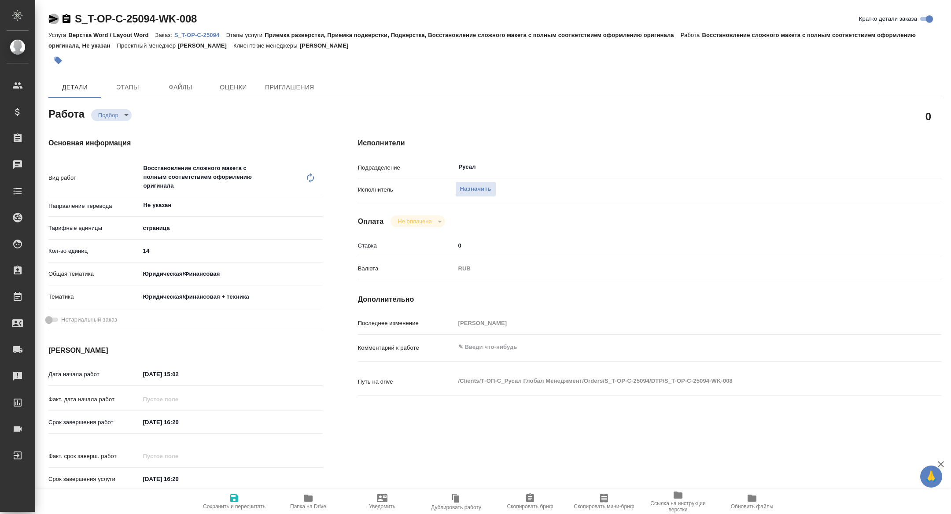
click at [54, 17] on icon "button" at bounding box center [53, 19] width 11 height 11
type textarea "x"
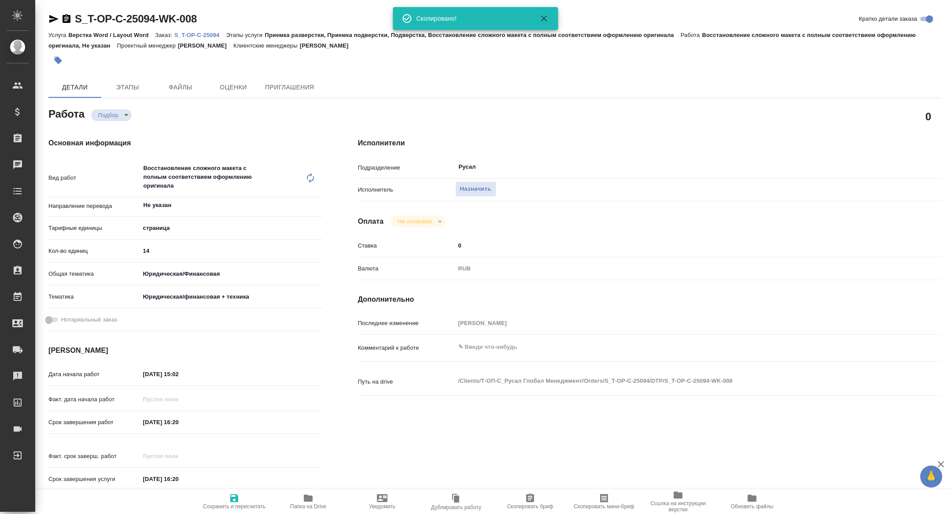
type textarea "x"
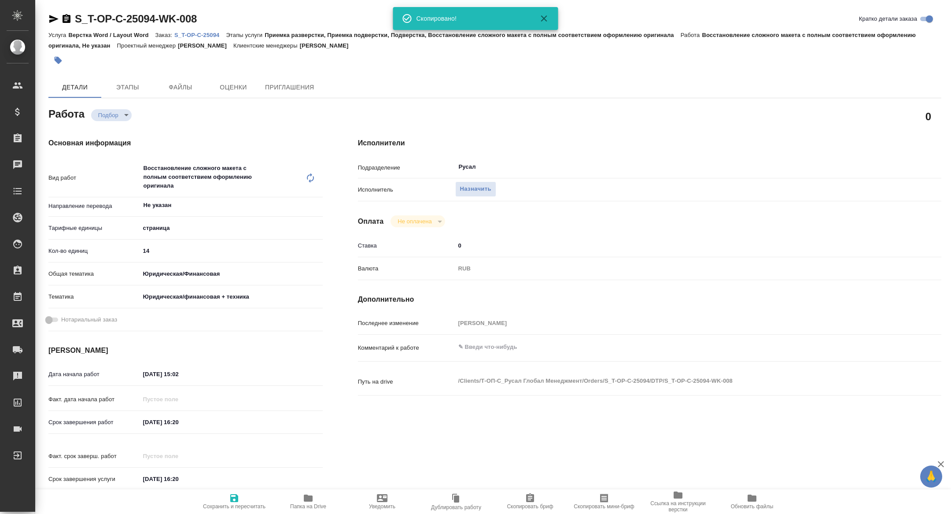
type textarea "x"
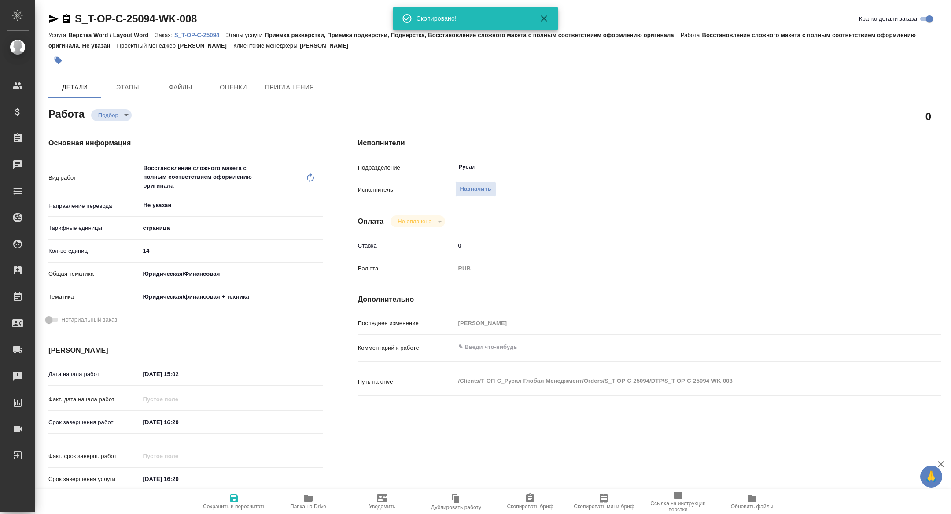
type textarea "x"
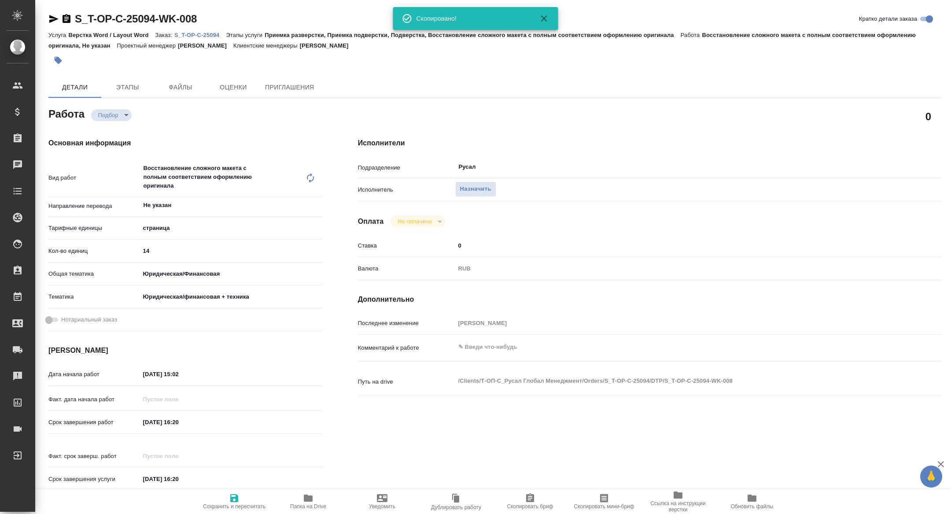
type textarea "x"
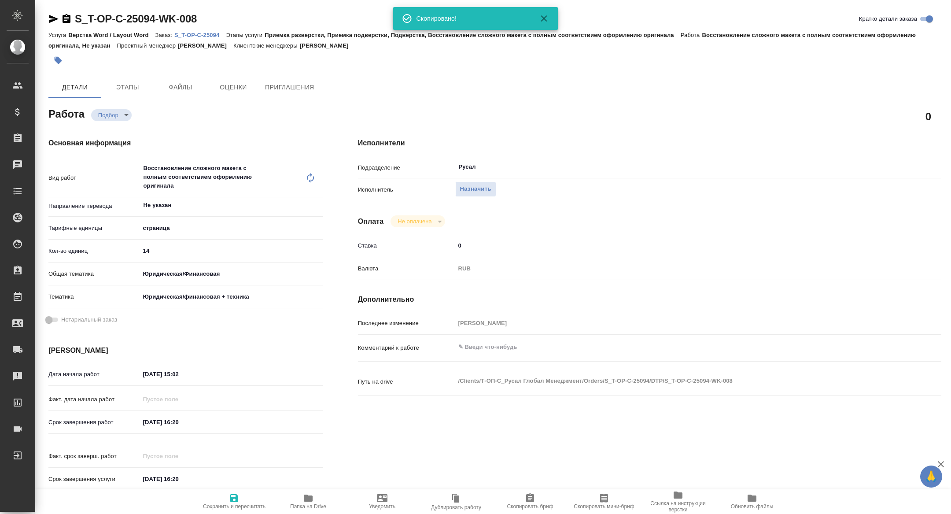
type textarea "x"
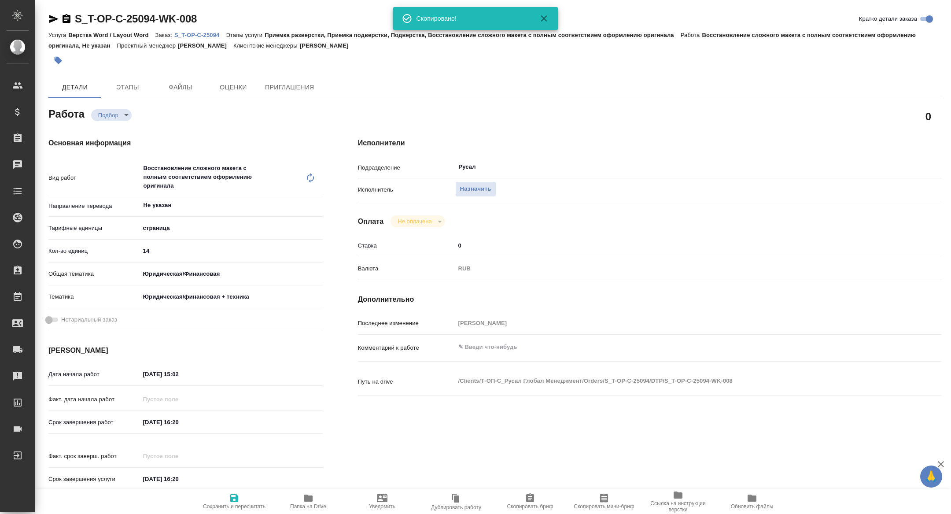
type textarea "x"
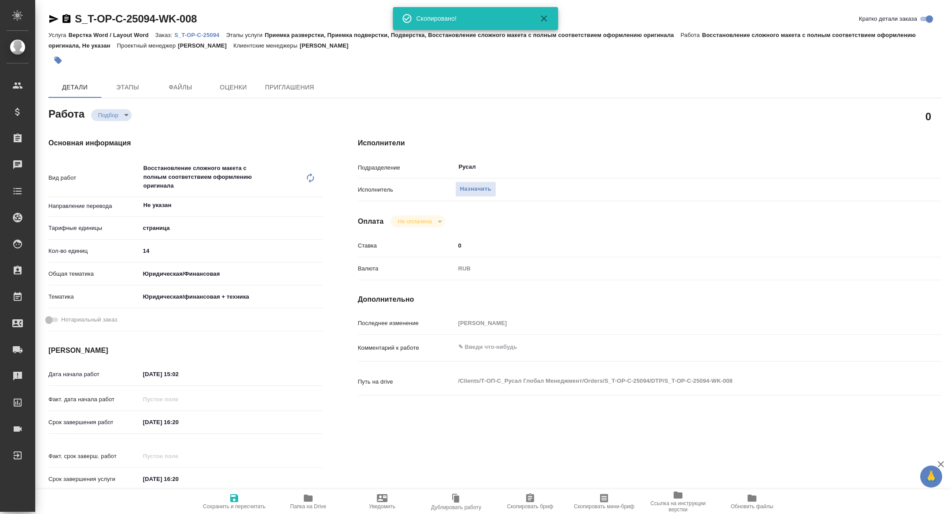
type textarea "x"
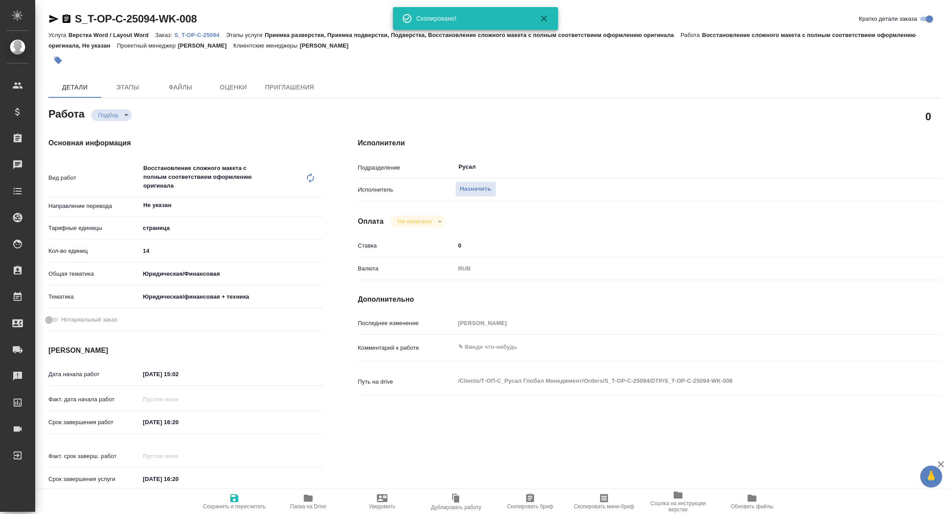
type textarea "x"
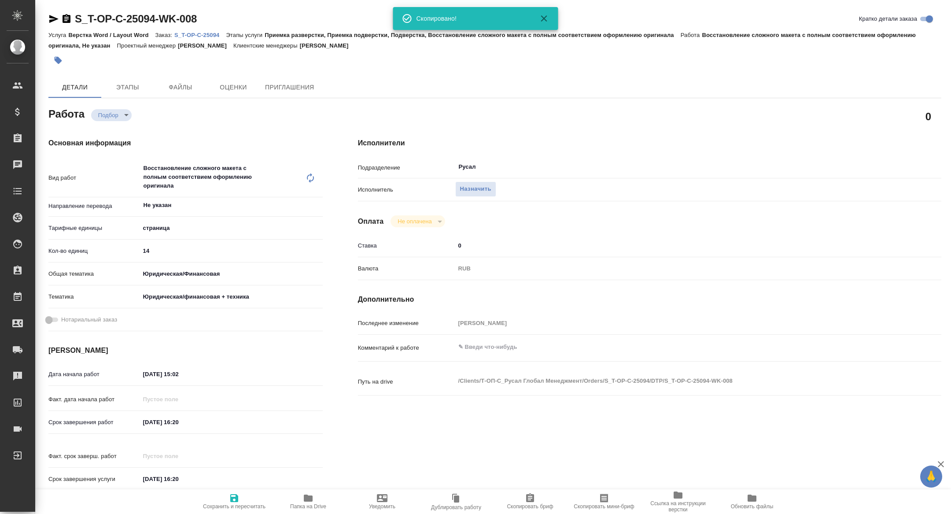
type textarea "x"
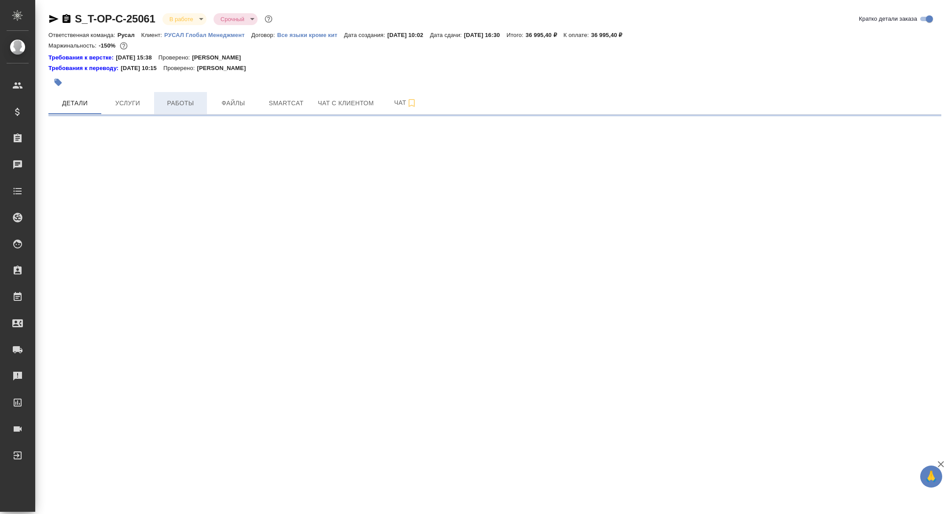
click at [173, 108] on span "Работы" at bounding box center [180, 103] width 42 height 11
select select "RU"
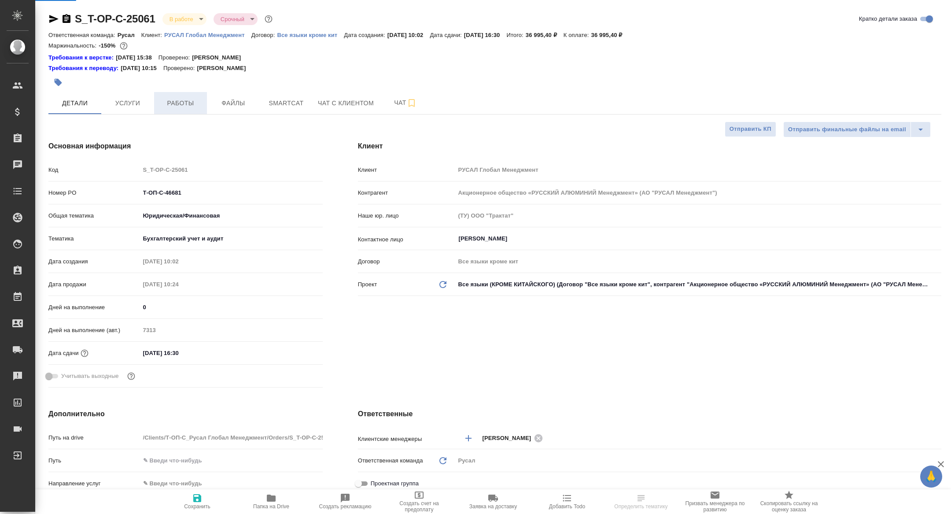
type textarea "x"
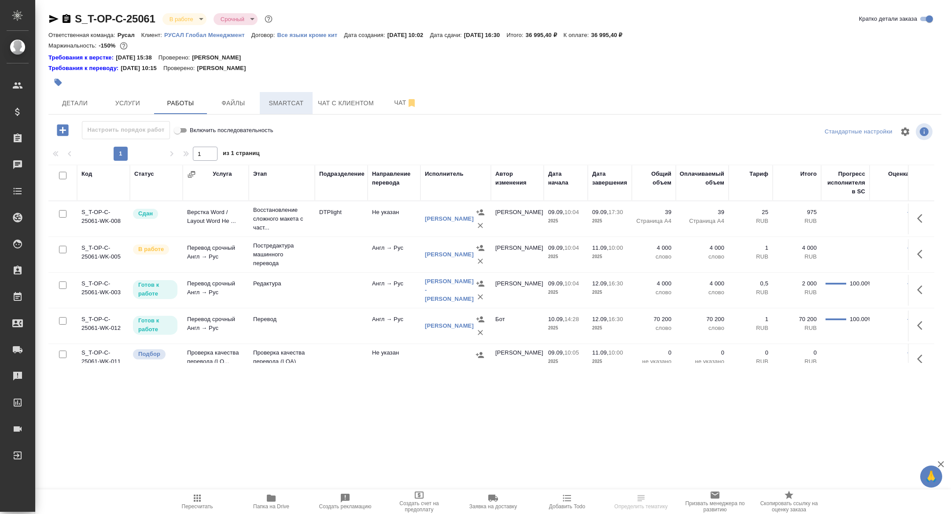
click at [299, 111] on button "Smartcat" at bounding box center [286, 103] width 53 height 22
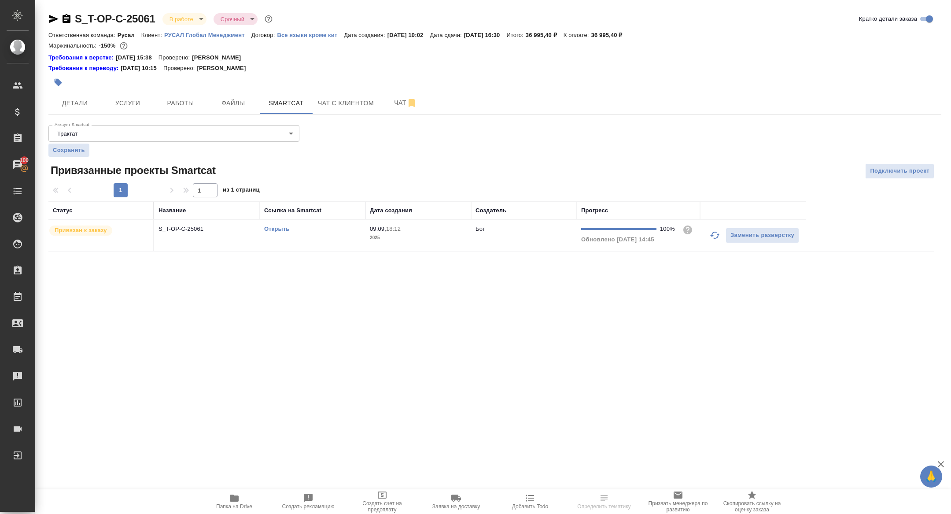
click at [276, 226] on link "Открыть" at bounding box center [276, 228] width 25 height 7
click at [246, 501] on span "Папка на Drive" at bounding box center [233, 501] width 63 height 17
click at [81, 92] on button "Детали" at bounding box center [74, 103] width 53 height 22
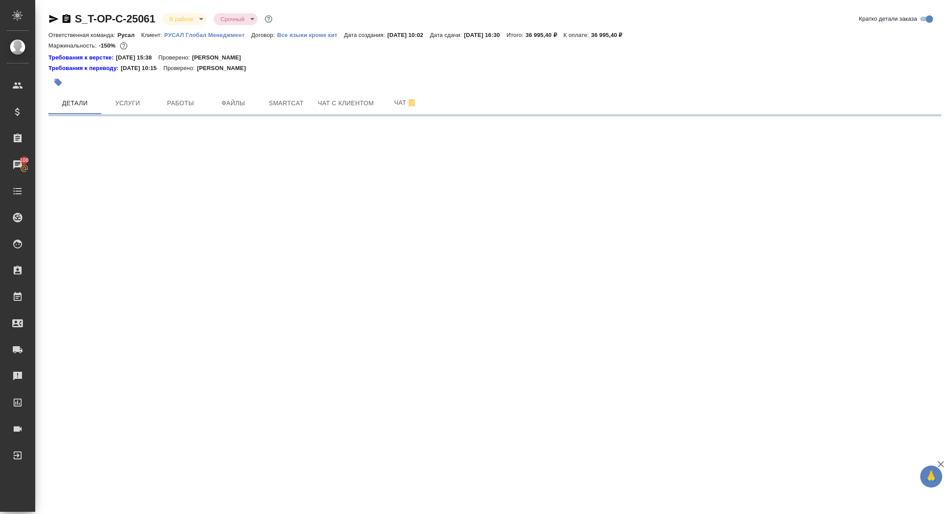
select select "RU"
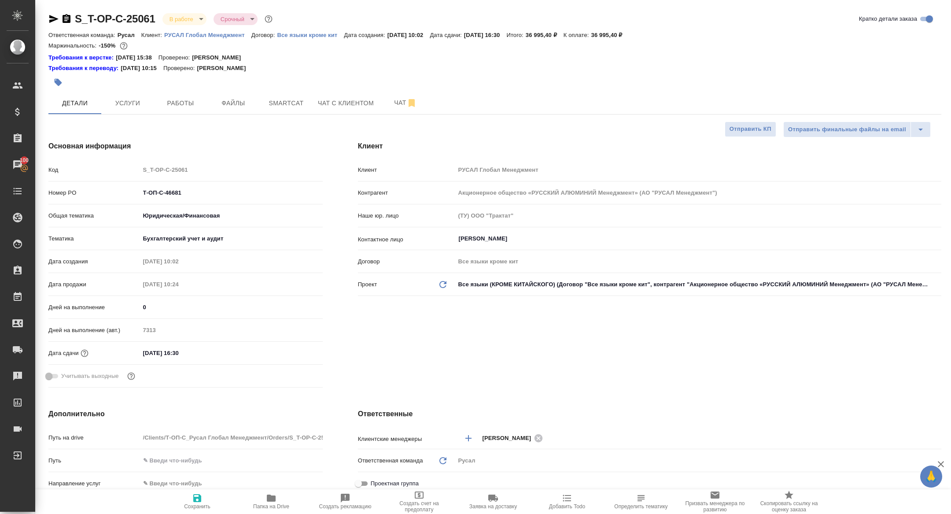
type textarea "x"
drag, startPoint x: 198, startPoint y: 196, endPoint x: 45, endPoint y: 144, distance: 161.6
click at [48, 149] on div "Основная информация Код S_T-OP-C-25061 Номер PO Т-ОП-С-46681 Общая тематика Юри…" at bounding box center [185, 265] width 309 height 285
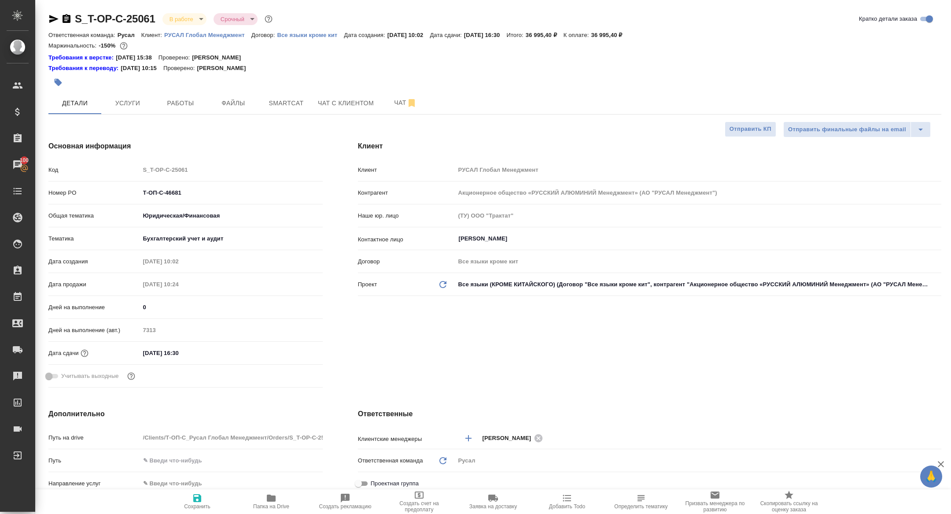
type textarea "x"
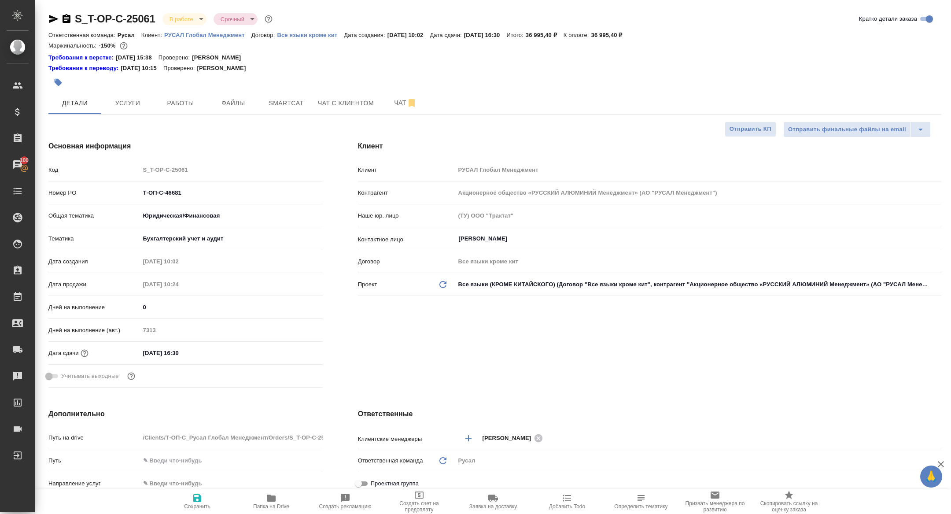
type textarea "x"
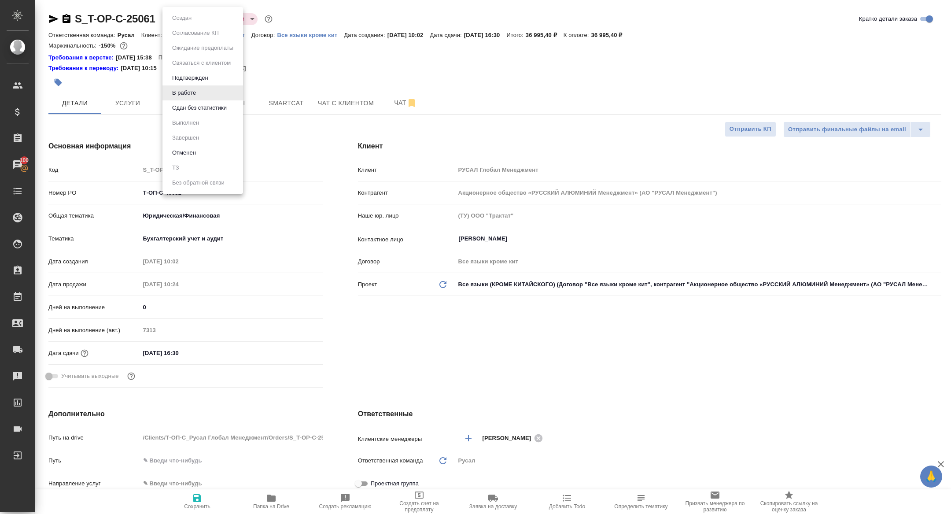
click at [186, 13] on body "🙏 .cls-1 fill:#fff; AWATERA Zhuravleva Alexandra Клиенты Спецификации Заказы 10…" at bounding box center [475, 257] width 951 height 514
click at [198, 109] on button "Сдан без статистики" at bounding box center [199, 108] width 60 height 10
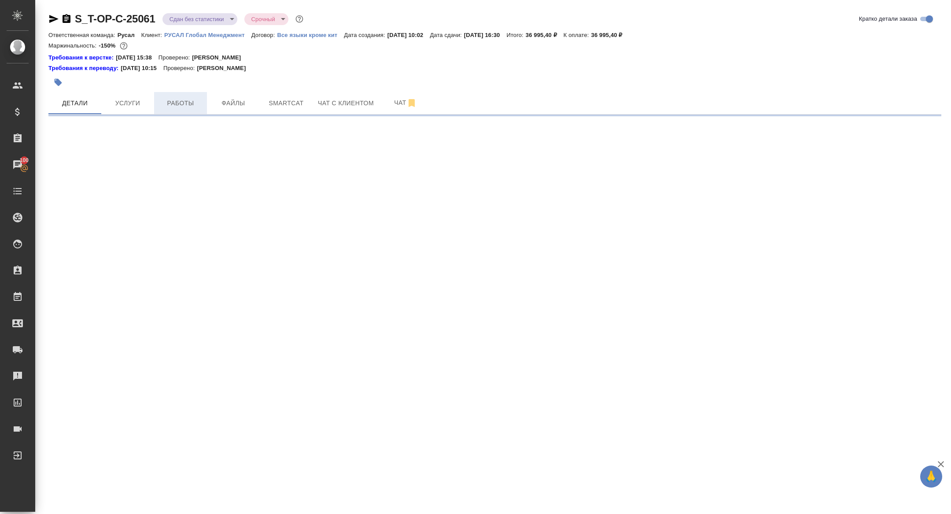
click at [179, 112] on button "Работы" at bounding box center [180, 103] width 53 height 22
select select "RU"
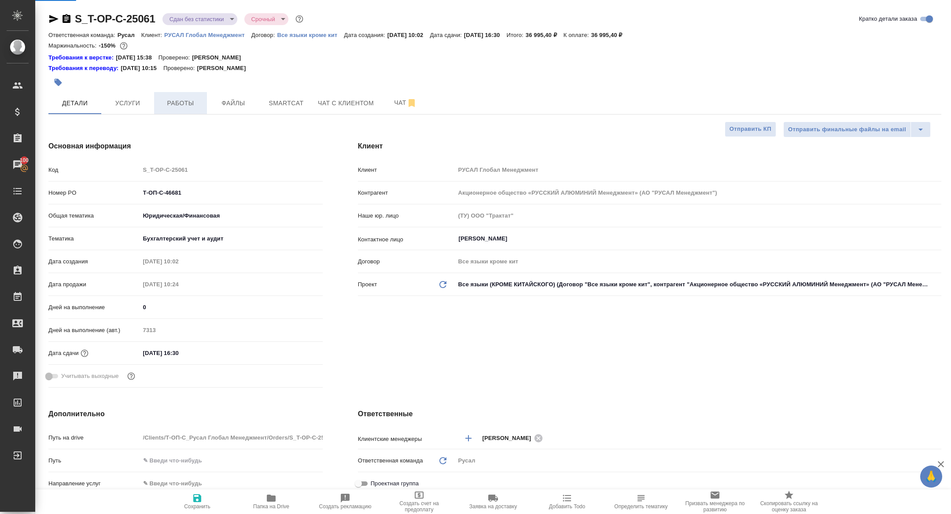
type textarea "x"
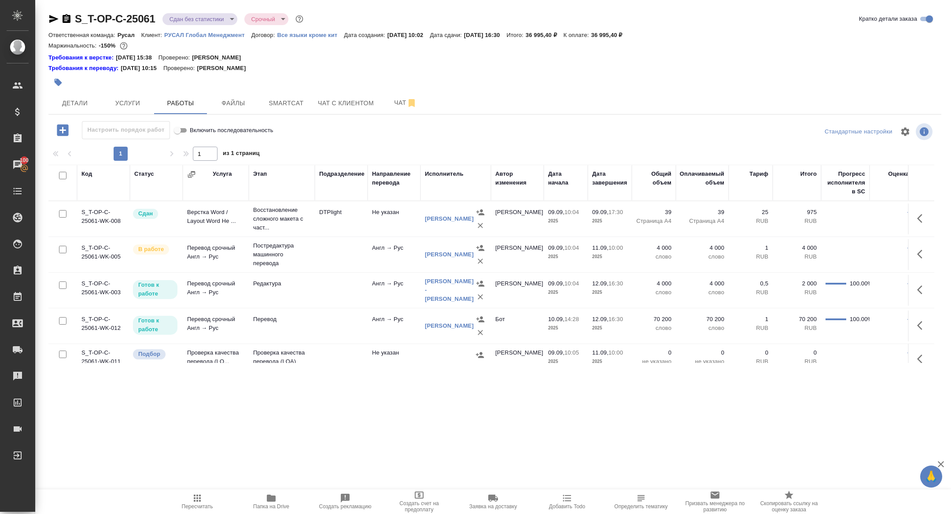
click at [480, 261] on icon "button" at bounding box center [480, 260] width 5 height 5
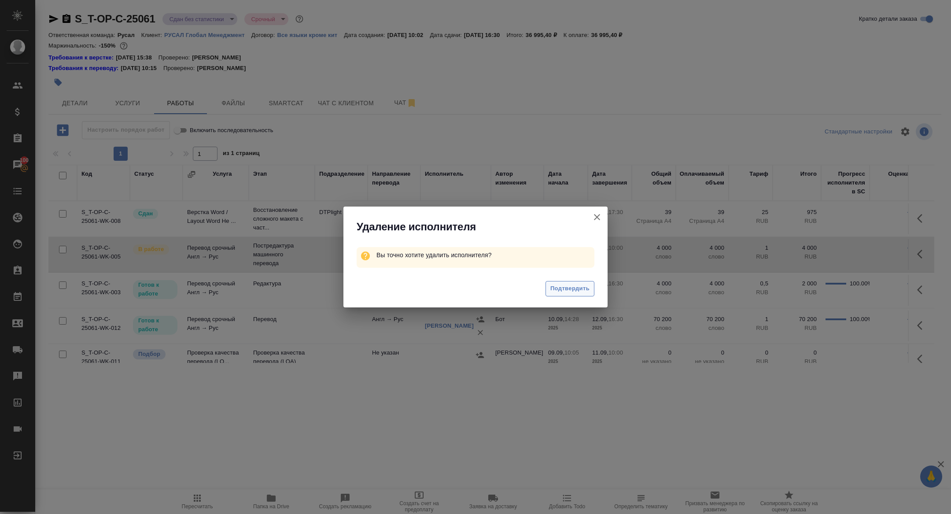
click at [580, 289] on span "Подтвердить" at bounding box center [569, 288] width 39 height 10
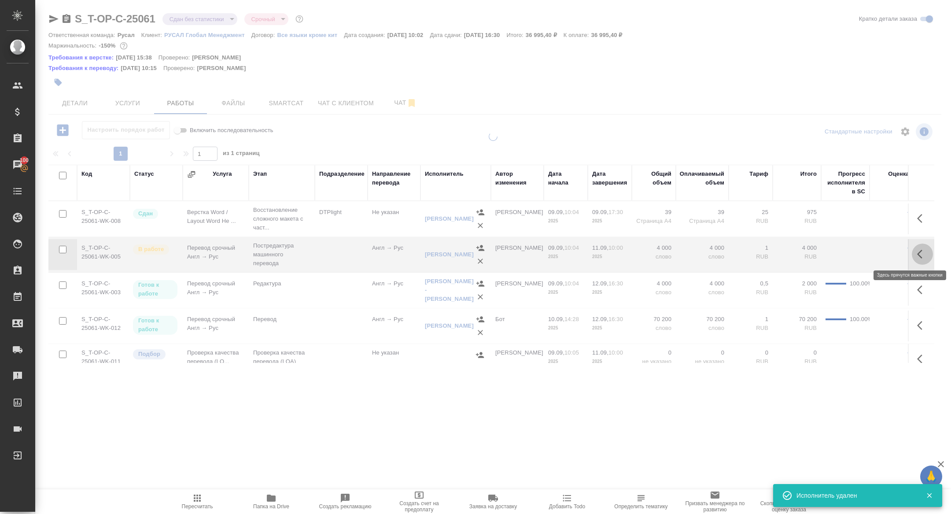
click at [922, 253] on icon "button" at bounding box center [922, 254] width 11 height 11
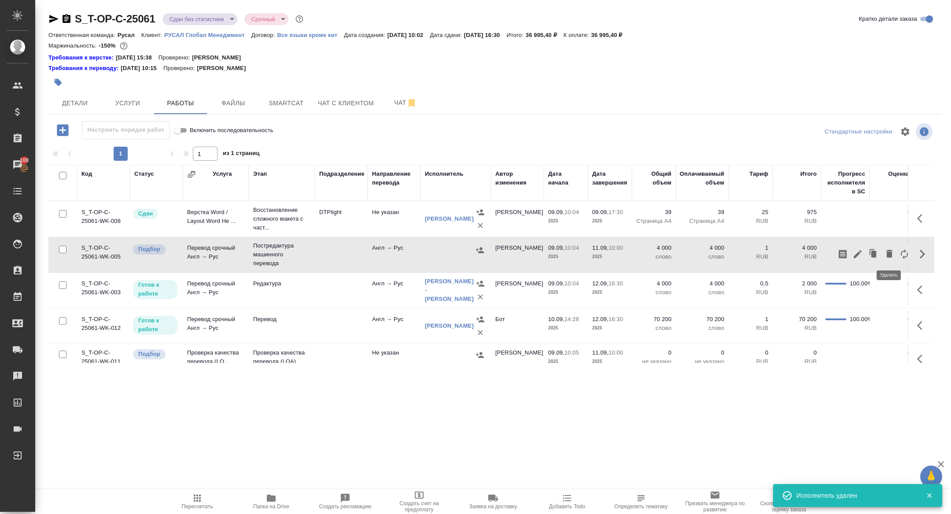
click at [887, 254] on icon "button" at bounding box center [889, 254] width 6 height 8
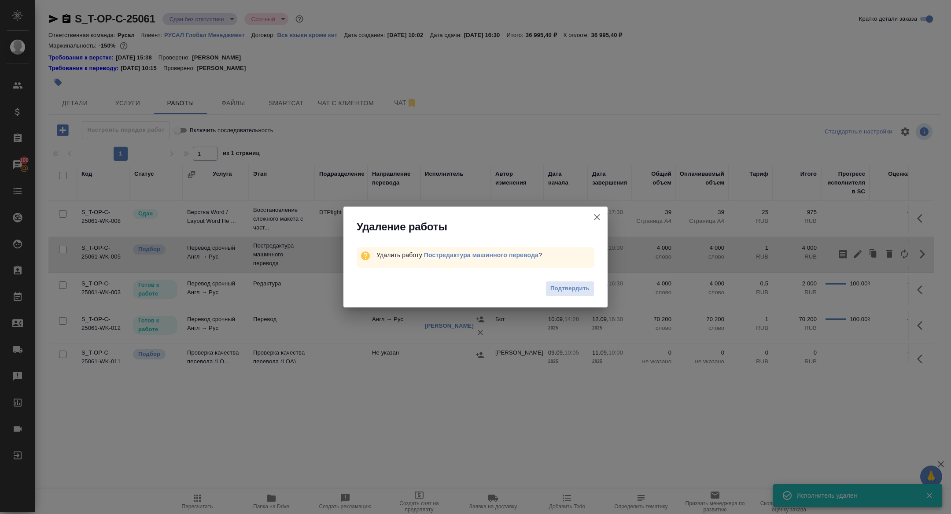
click at [570, 279] on div "Подтвердить" at bounding box center [475, 289] width 264 height 35
click at [570, 282] on button "Подтвердить" at bounding box center [569, 288] width 49 height 15
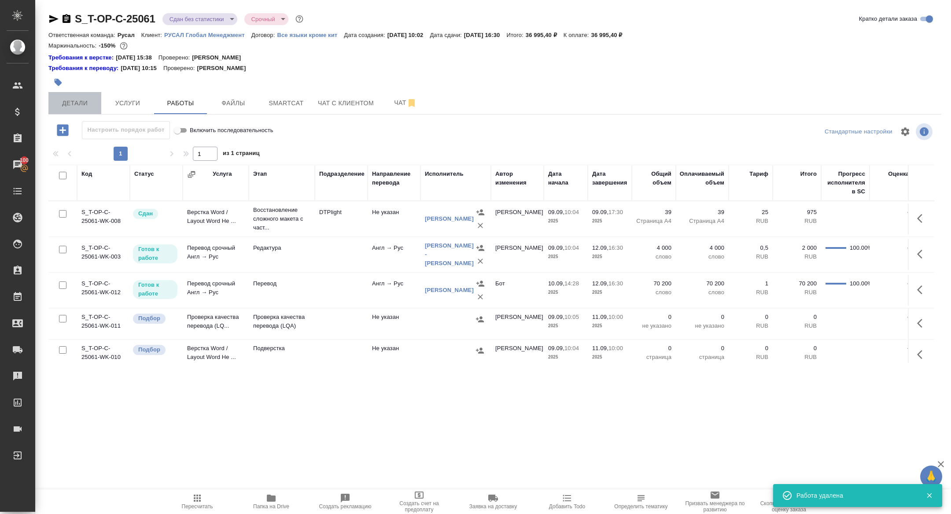
click at [77, 98] on span "Детали" at bounding box center [75, 103] width 42 height 11
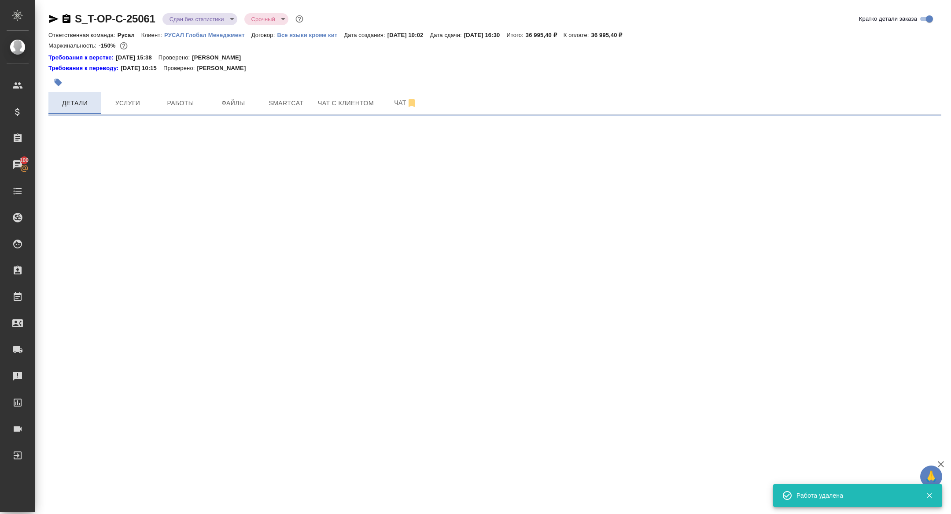
select select "RU"
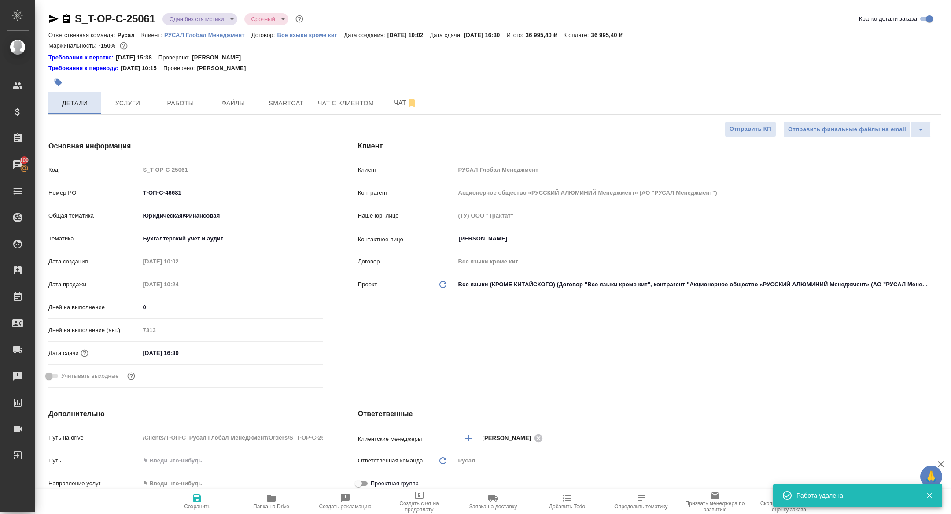
type textarea "x"
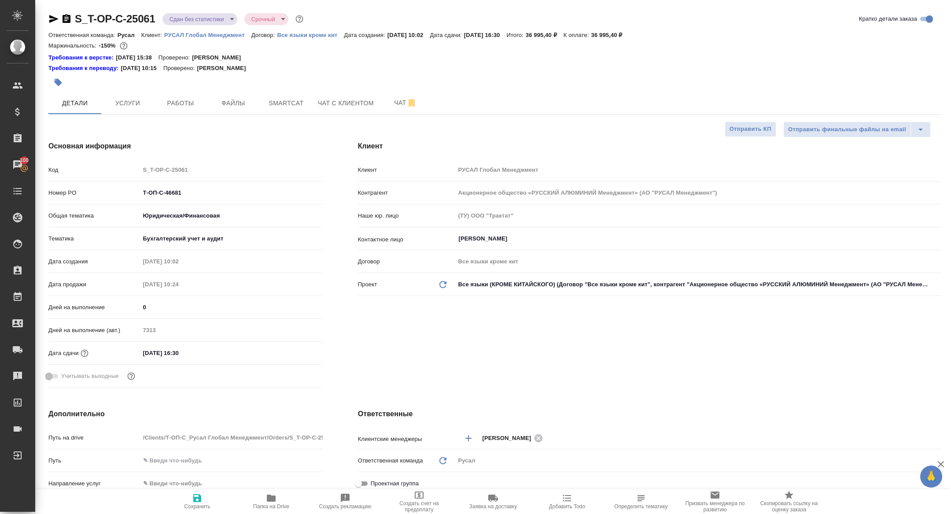
type textarea "x"
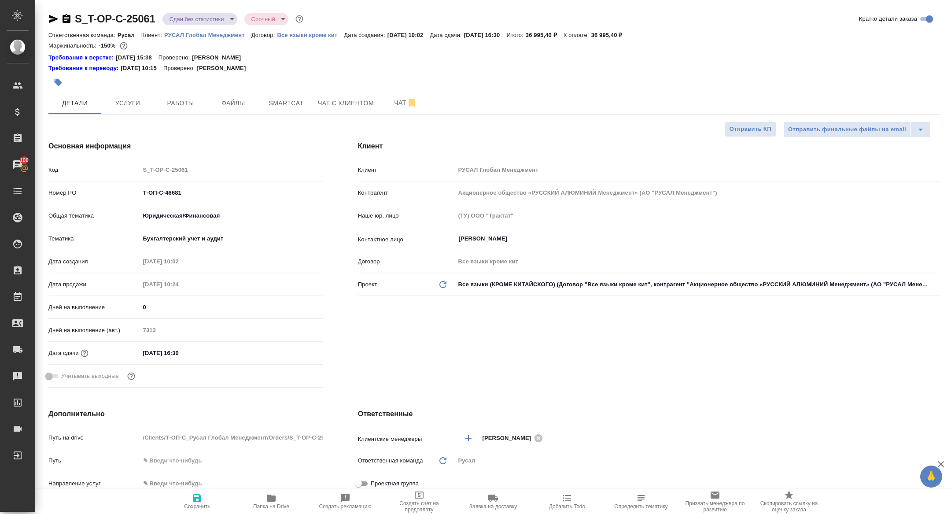
type textarea "x"
click at [70, 18] on icon "button" at bounding box center [66, 19] width 11 height 11
type textarea "x"
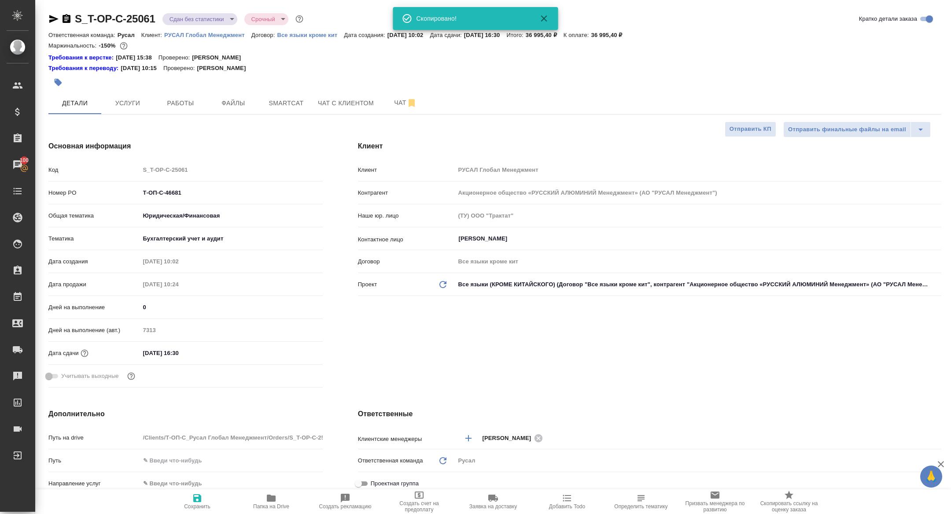
type textarea "x"
click at [185, 102] on span "Работы" at bounding box center [180, 103] width 42 height 11
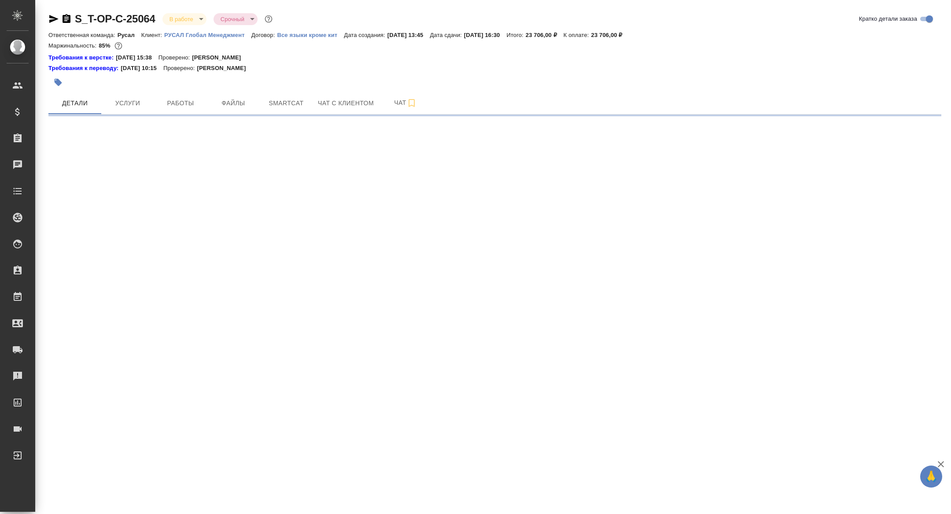
select select "RU"
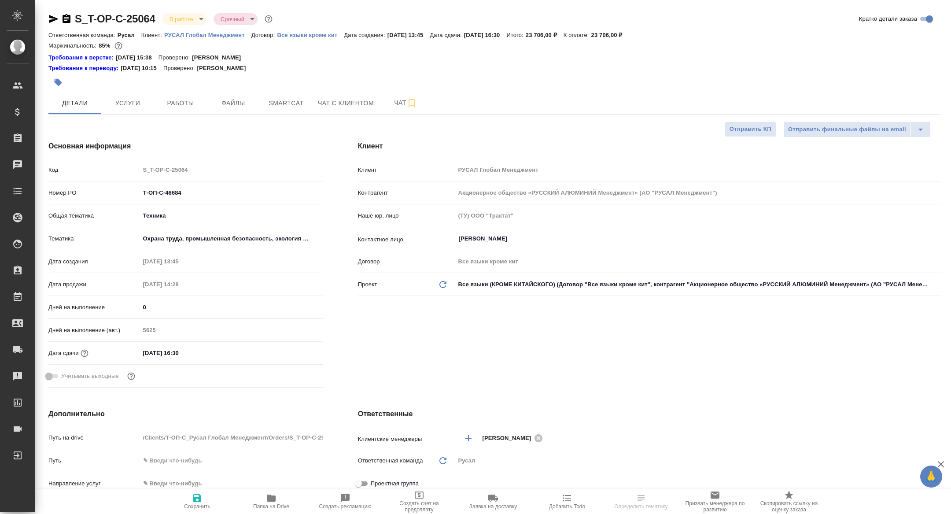
type textarea "x"
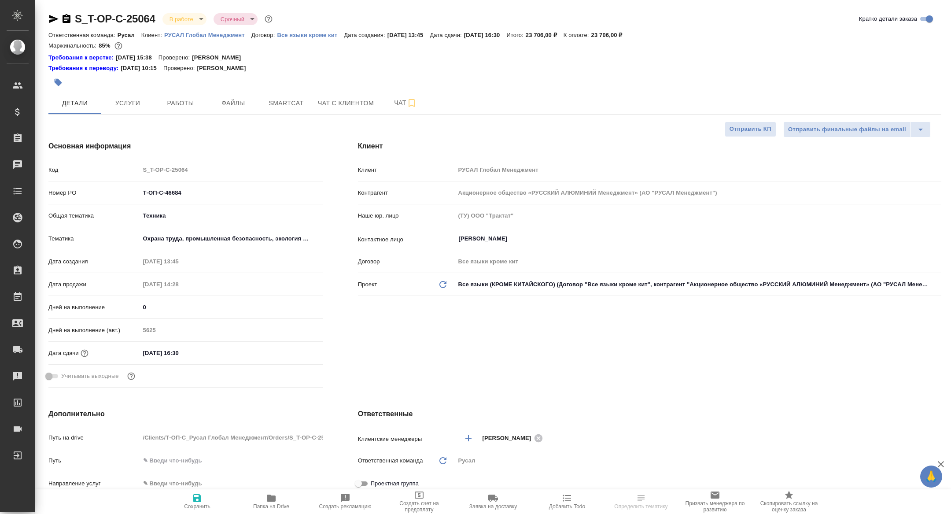
type textarea "x"
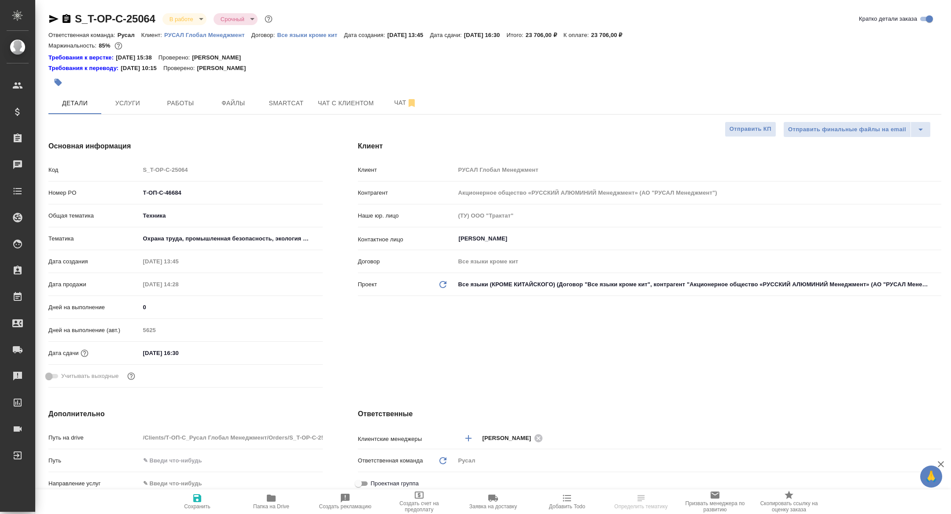
type textarea "x"
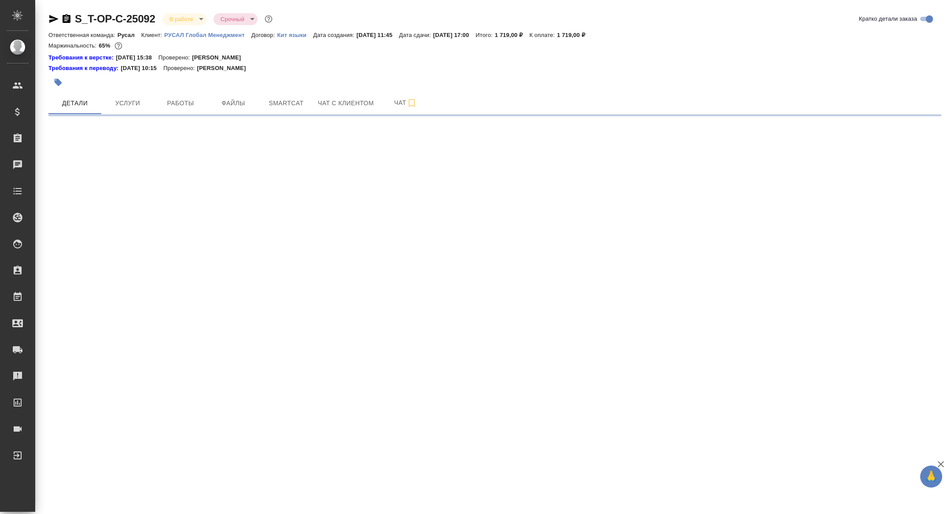
select select "RU"
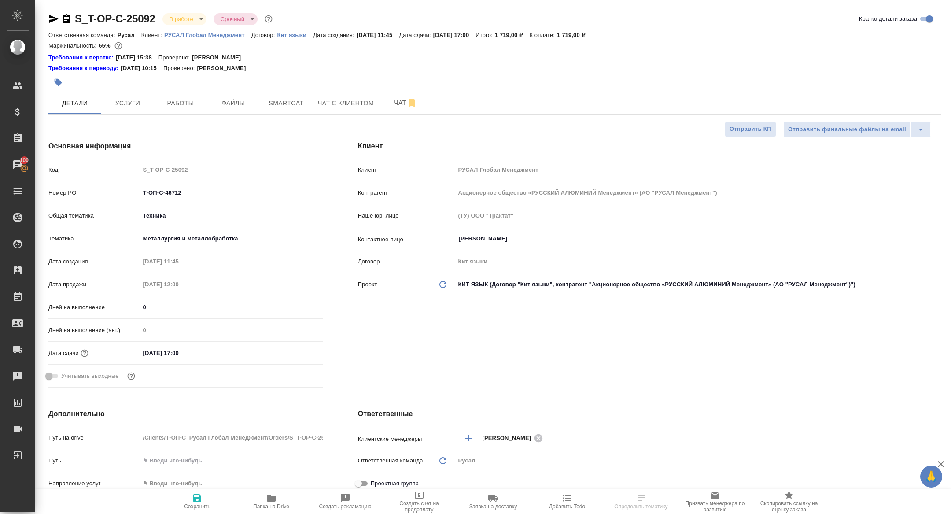
type textarea "x"
click at [179, 97] on button "Работы" at bounding box center [180, 103] width 53 height 22
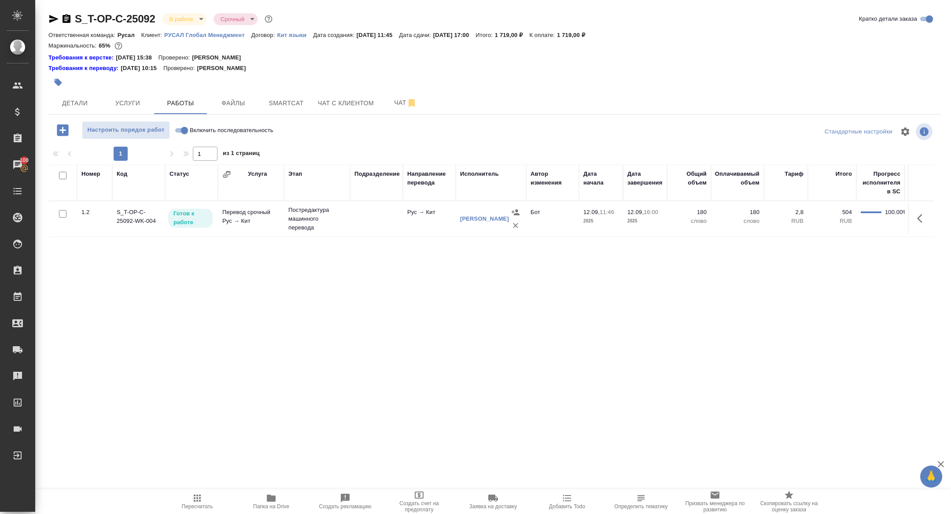
click at [263, 499] on span "Папка на Drive" at bounding box center [270, 501] width 63 height 17
click at [279, 107] on span "Smartcat" at bounding box center [286, 103] width 42 height 11
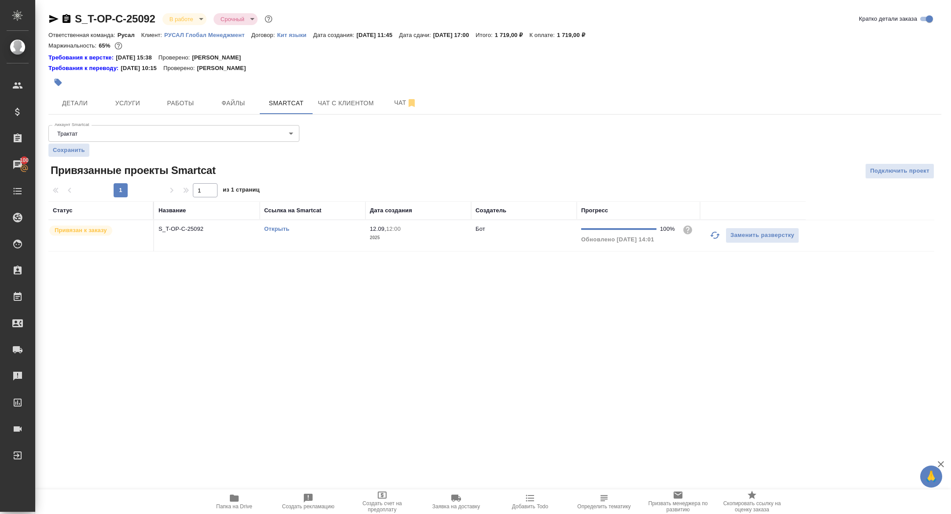
click at [277, 231] on link "Открыть" at bounding box center [276, 228] width 25 height 7
click at [87, 104] on span "Детали" at bounding box center [75, 103] width 42 height 11
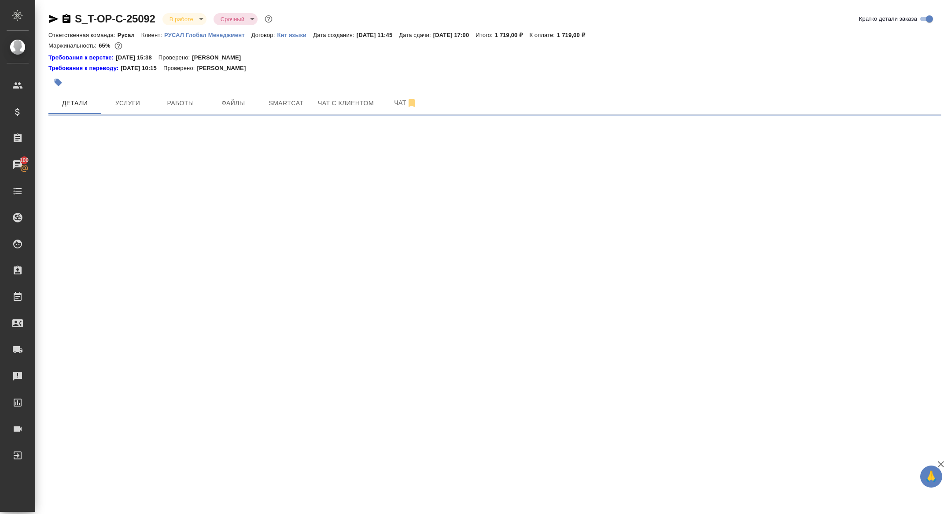
select select "RU"
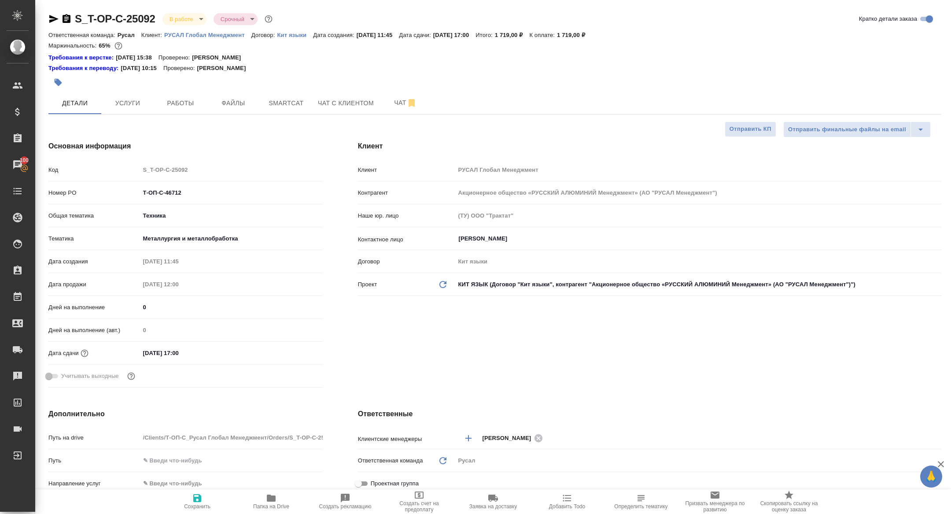
type textarea "x"
drag, startPoint x: 193, startPoint y: 193, endPoint x: 96, endPoint y: 179, distance: 97.9
click at [97, 185] on div "Номер PO Т-ОП-С-46712" at bounding box center [185, 192] width 274 height 15
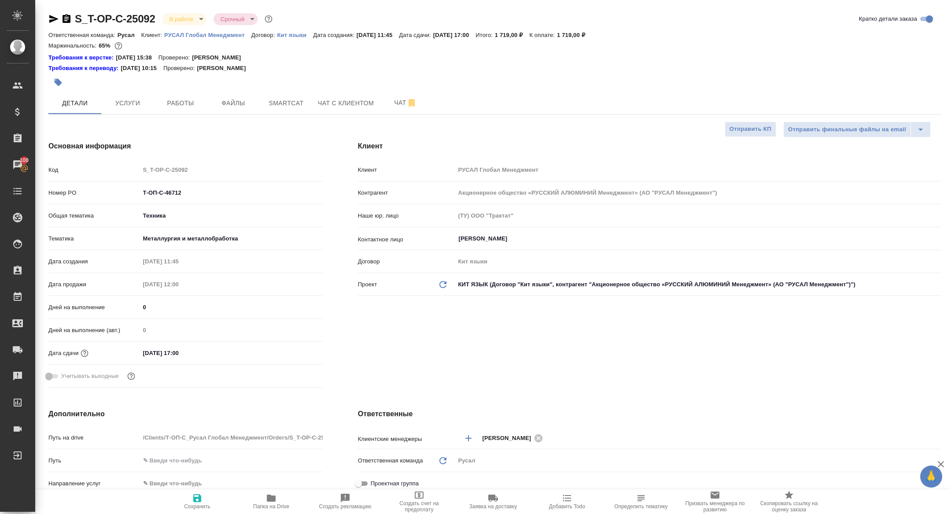
type textarea "x"
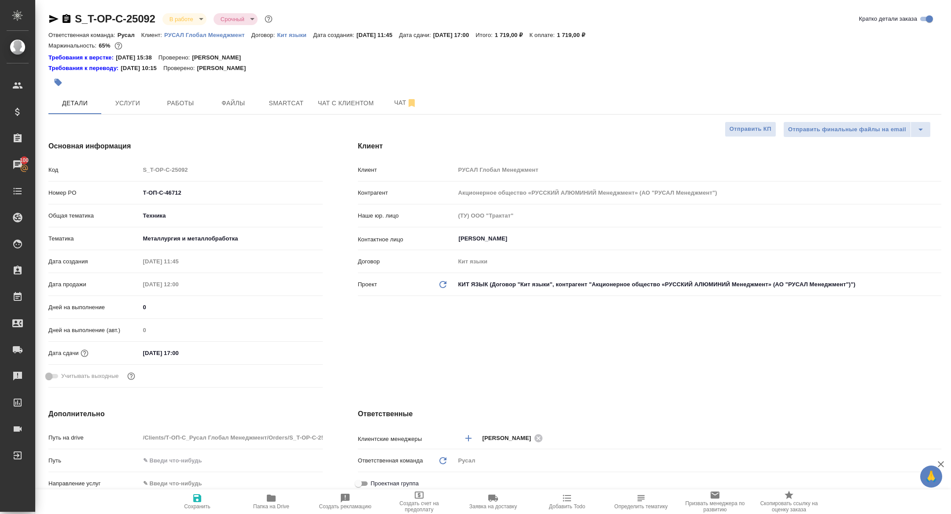
type textarea "x"
click at [187, 16] on body "🙏 .cls-1 fill:#fff; AWATERA [PERSON_NAME] Спецификации Заказы 100 Чаты Todo Про…" at bounding box center [475, 257] width 951 height 514
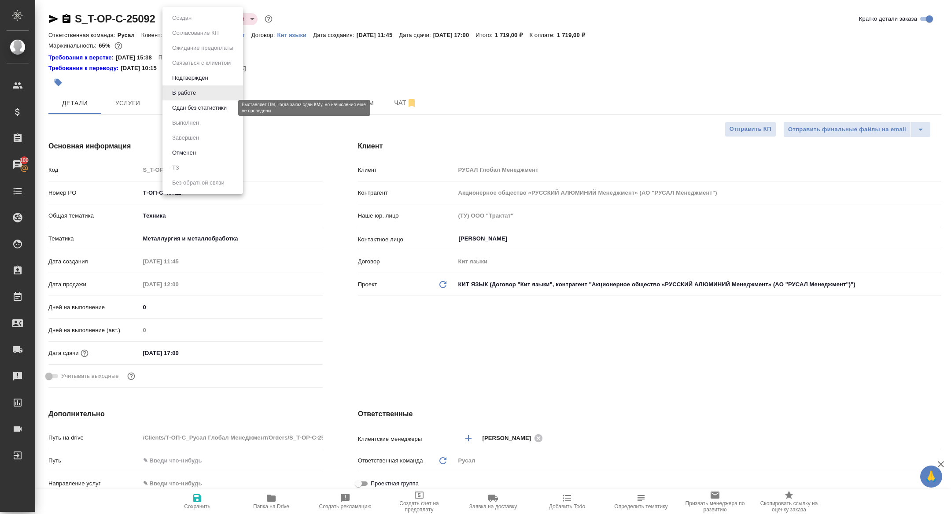
click at [186, 111] on button "Сдан без статистики" at bounding box center [199, 108] width 60 height 10
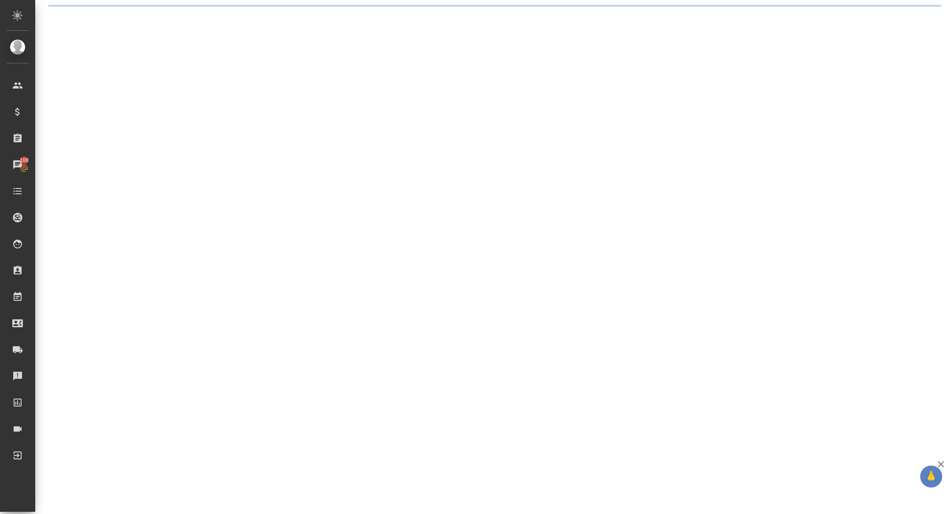
click at [179, 107] on div ".cls-1 fill:#fff; AWATERA [PERSON_NAME] Спецификации Заказы 100 Чаты Todo Проек…" at bounding box center [475, 257] width 951 height 514
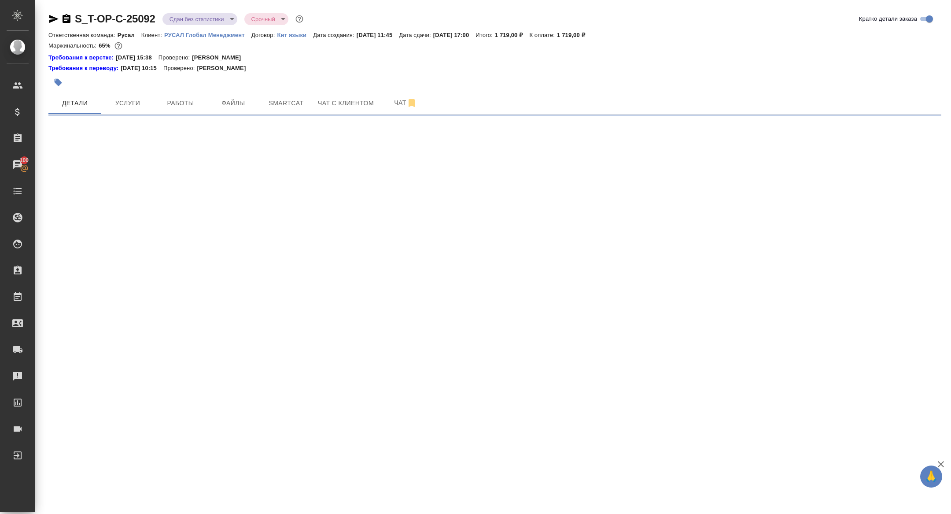
click at [179, 107] on span "Работы" at bounding box center [180, 103] width 42 height 11
select select "RU"
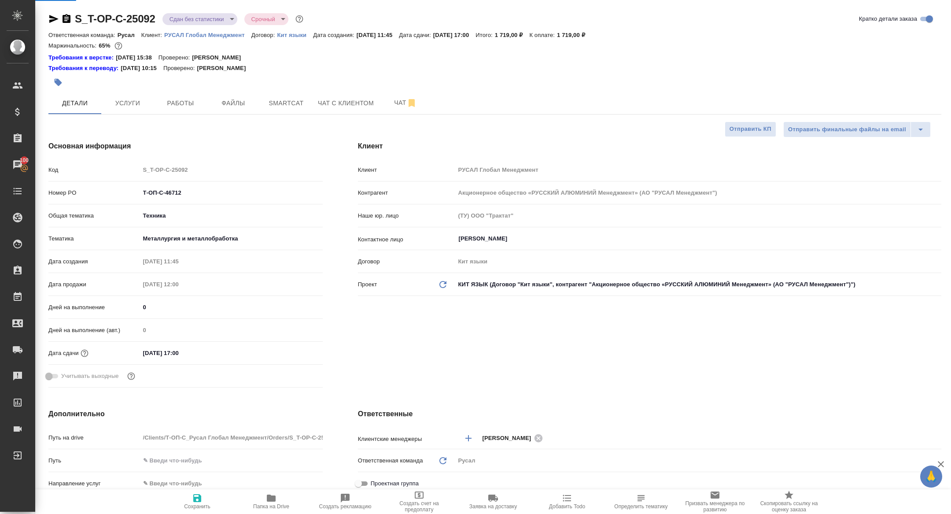
type textarea "x"
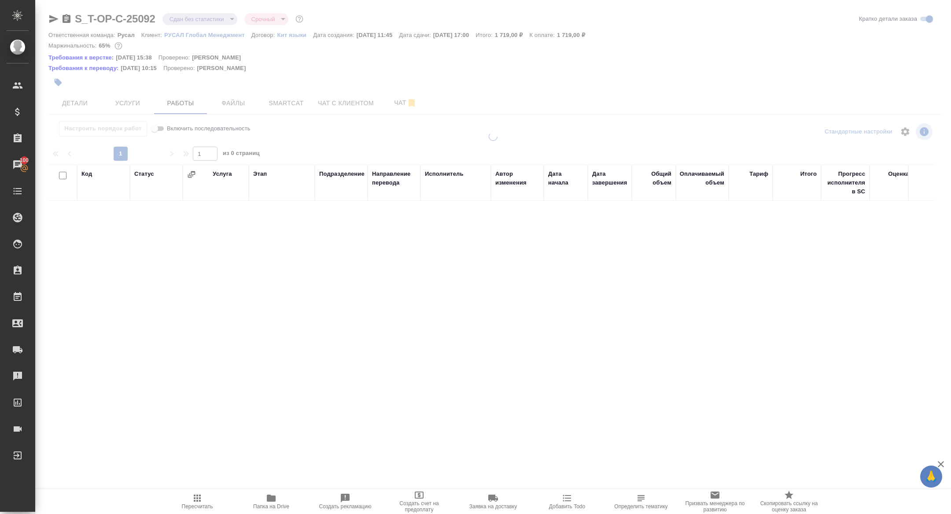
click at [283, 107] on div at bounding box center [492, 192] width 915 height 385
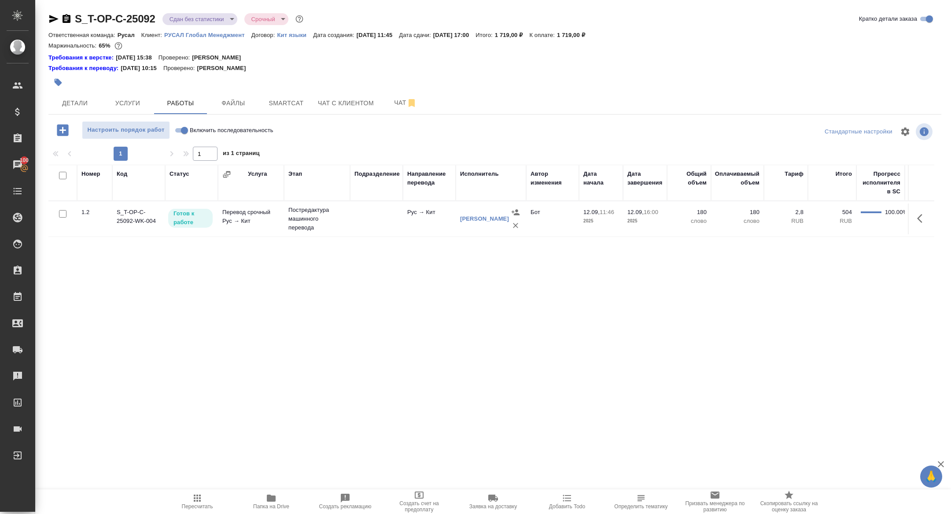
click at [283, 107] on span "Smartcat" at bounding box center [286, 103] width 42 height 11
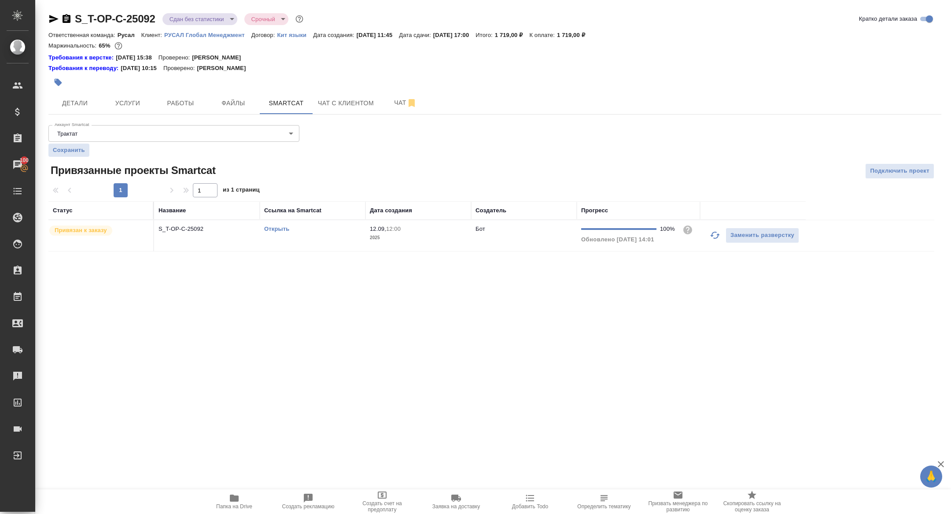
click at [195, 231] on p "S_T-OP-C-25092" at bounding box center [206, 228] width 97 height 9
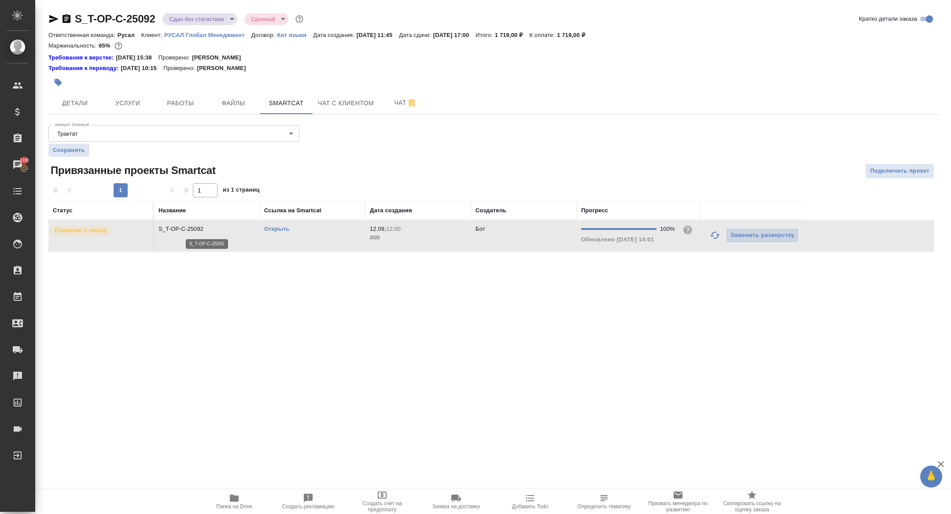
click at [195, 231] on p "S_T-OP-C-25092" at bounding box center [206, 228] width 97 height 9
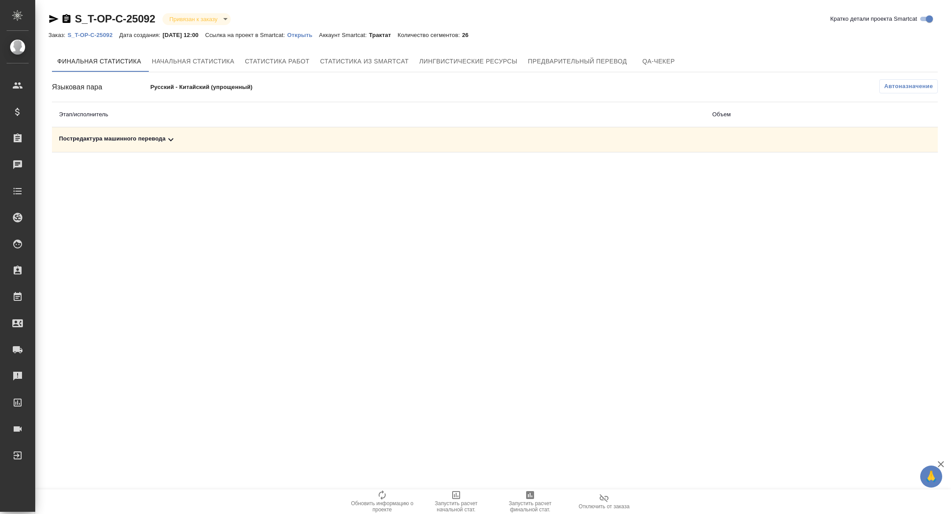
click at [172, 145] on td "Постредактура машинного перевода" at bounding box center [378, 139] width 653 height 25
click at [172, 142] on icon at bounding box center [170, 139] width 11 height 11
click at [533, 507] on span "Запустить расчет финальной стат." at bounding box center [529, 506] width 63 height 12
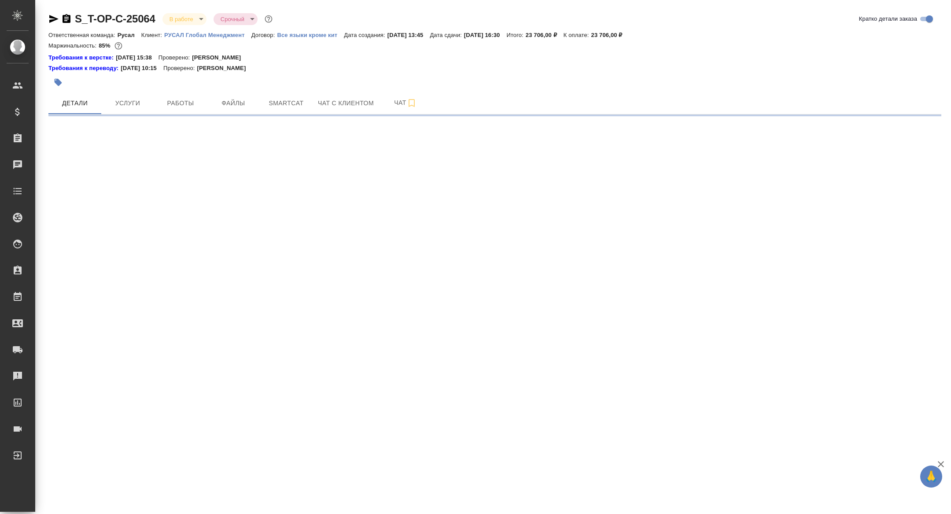
select select "RU"
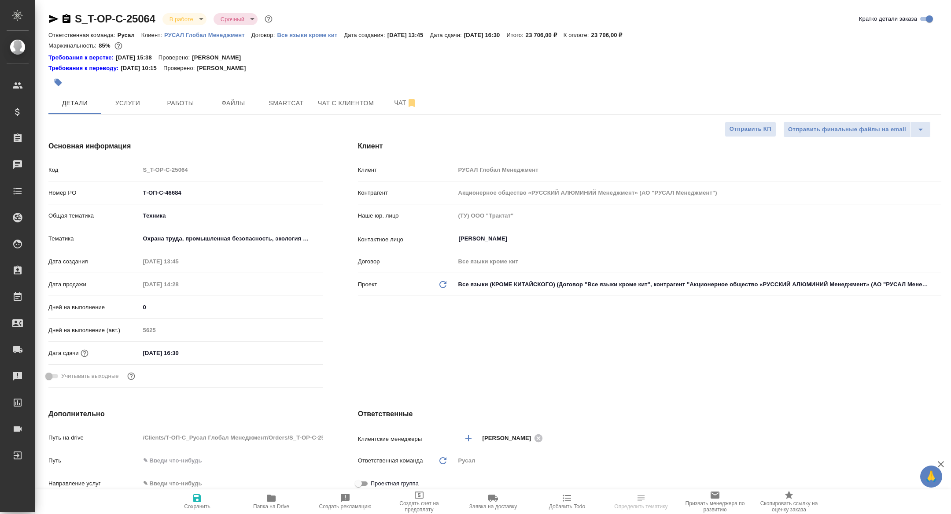
type textarea "x"
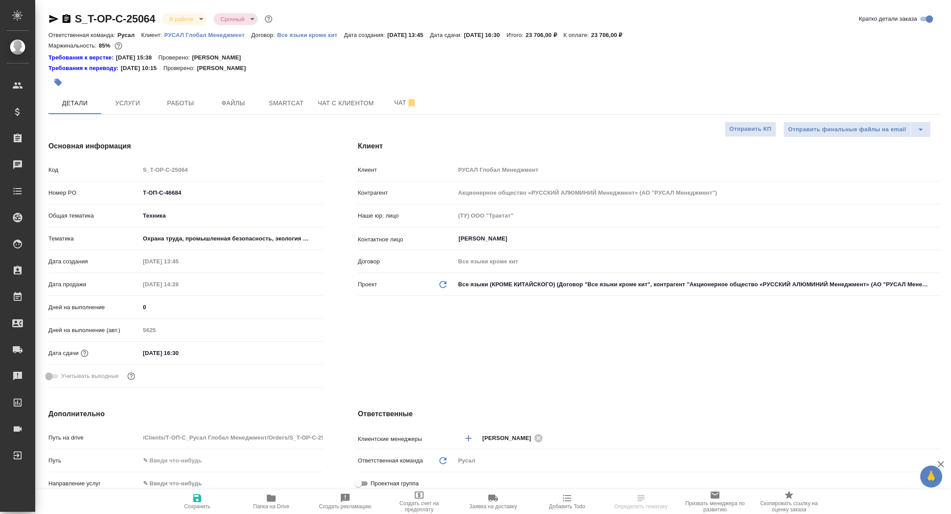
type textarea "x"
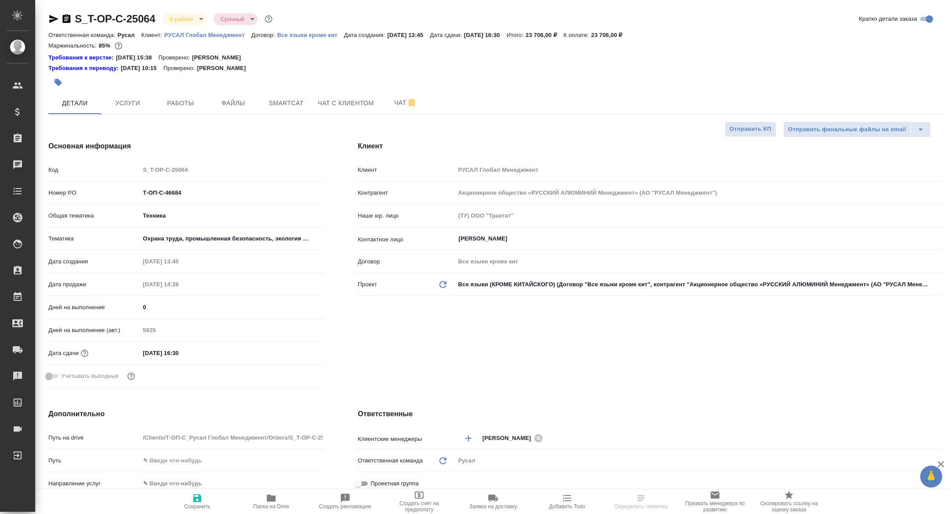
type textarea "x"
click at [174, 92] on button "Работы" at bounding box center [180, 103] width 53 height 22
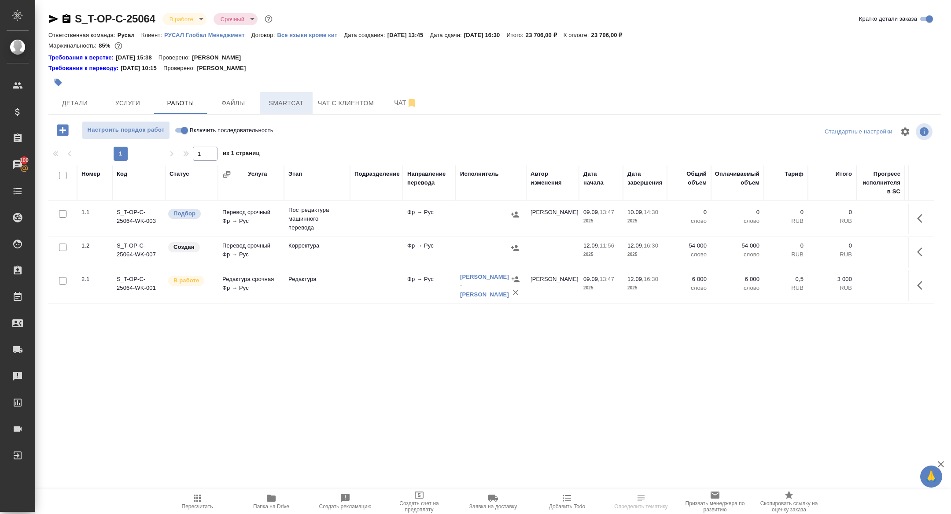
click at [279, 98] on span "Smartcat" at bounding box center [286, 103] width 42 height 11
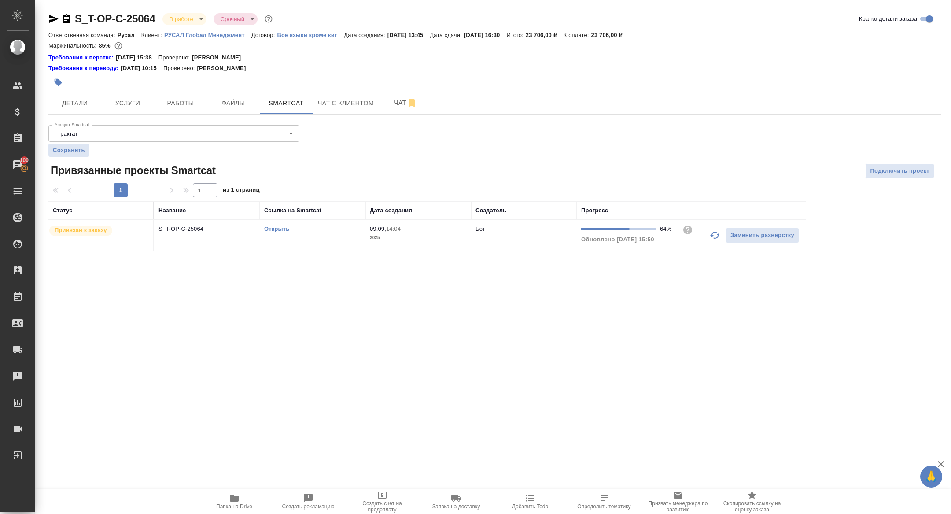
click at [712, 235] on icon "button" at bounding box center [715, 235] width 10 height 7
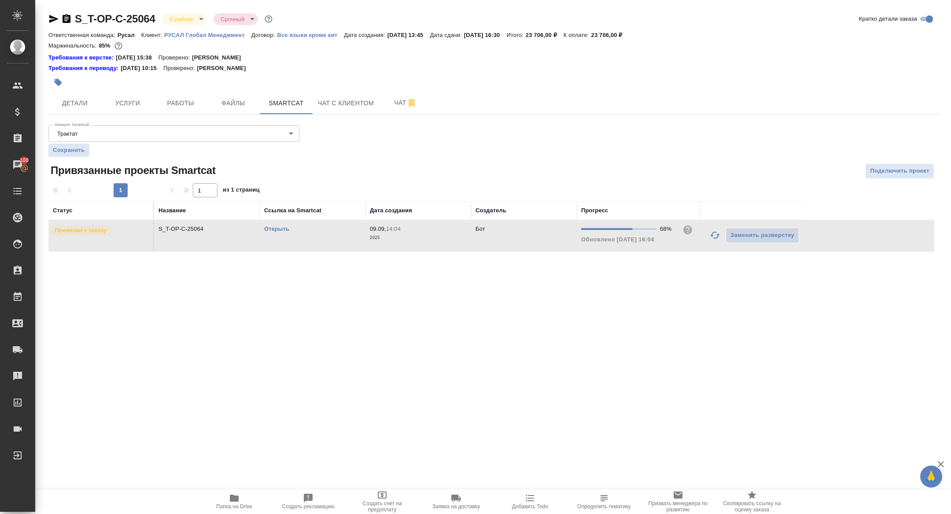
click at [270, 228] on link "Открыть" at bounding box center [276, 228] width 25 height 7
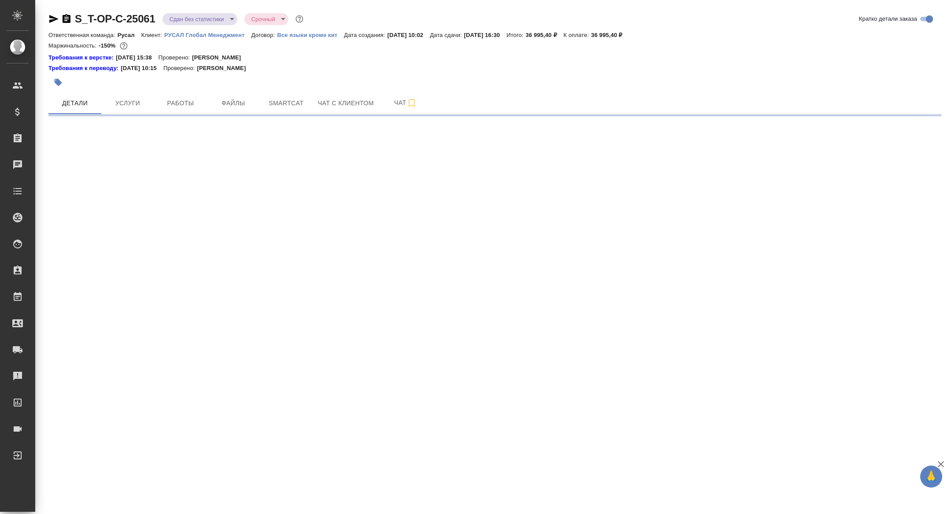
select select "RU"
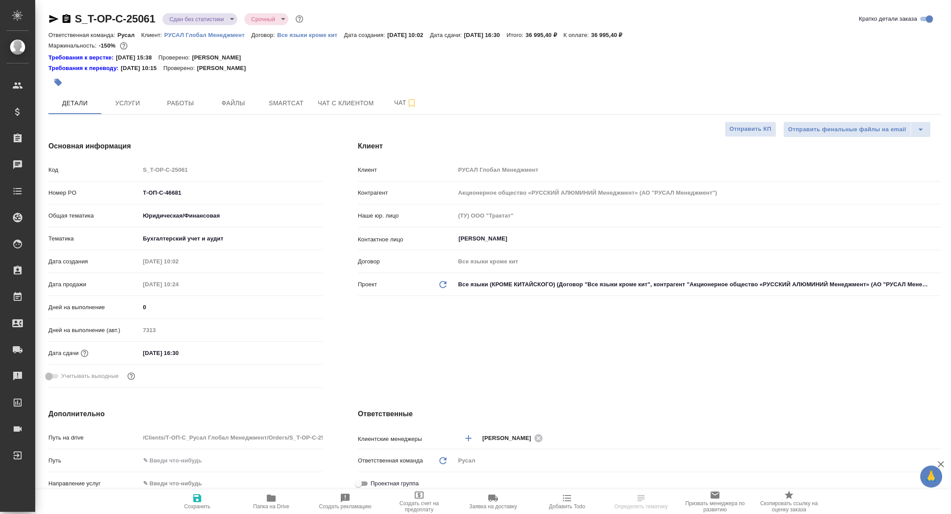
type textarea "x"
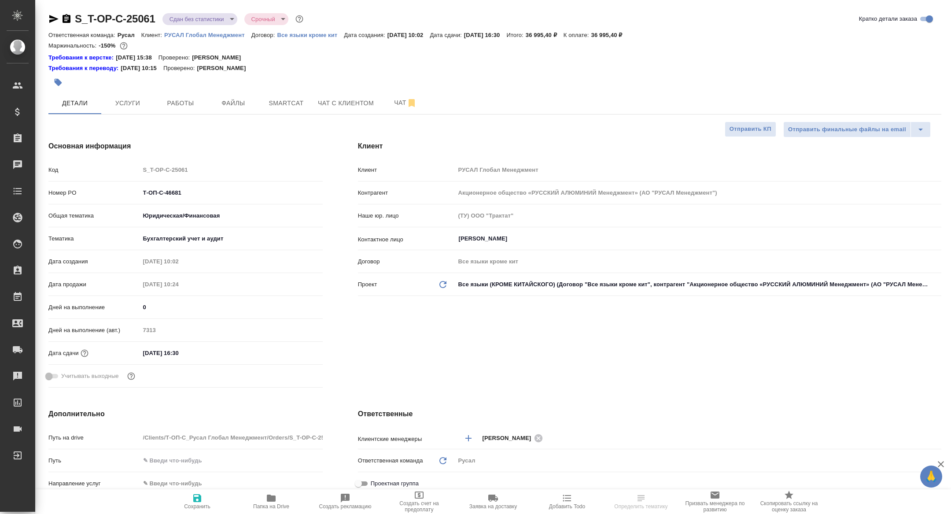
type textarea "x"
